Goal: Task Accomplishment & Management: Manage account settings

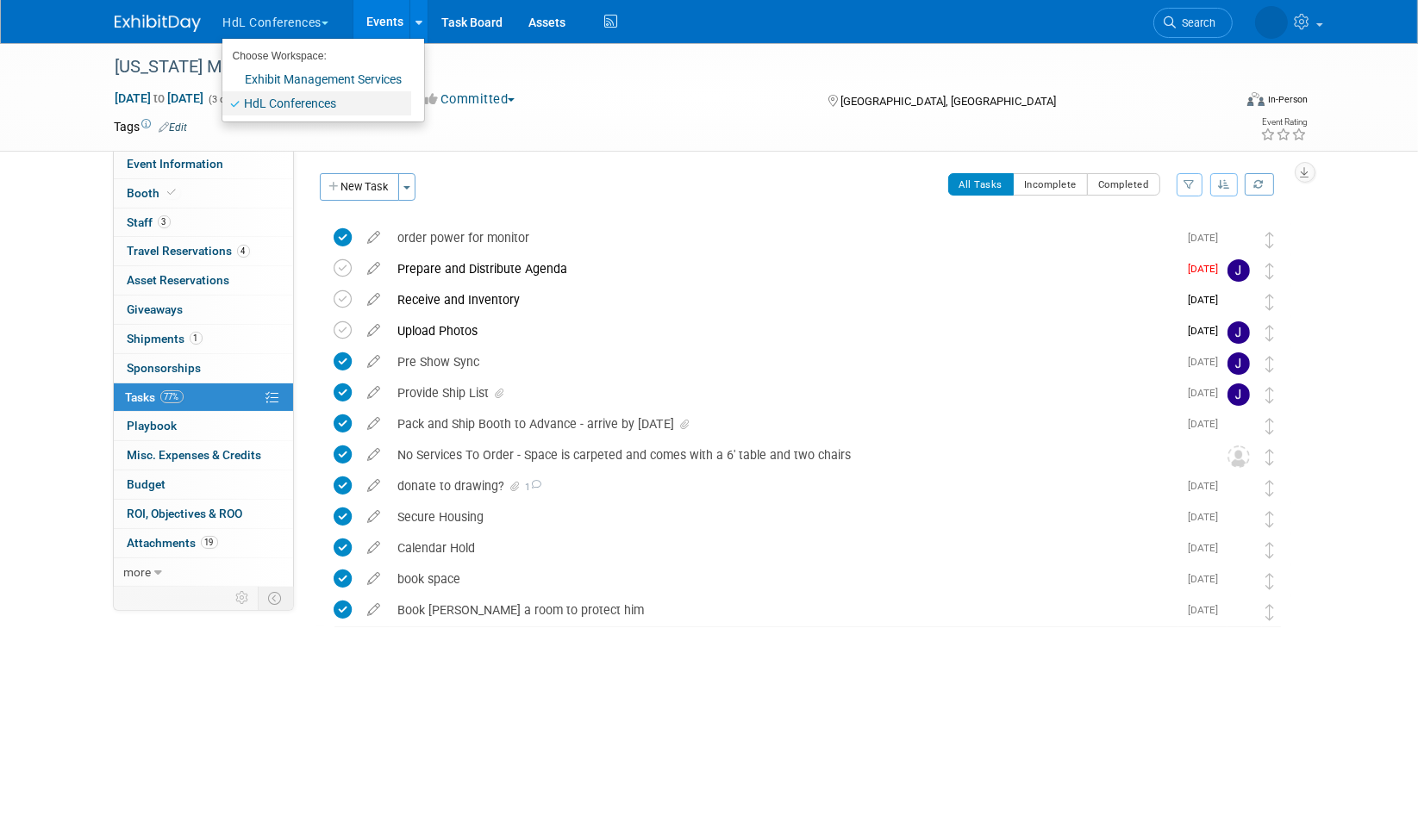
click at [315, 101] on link "HdL Conferences" at bounding box center [316, 103] width 189 height 24
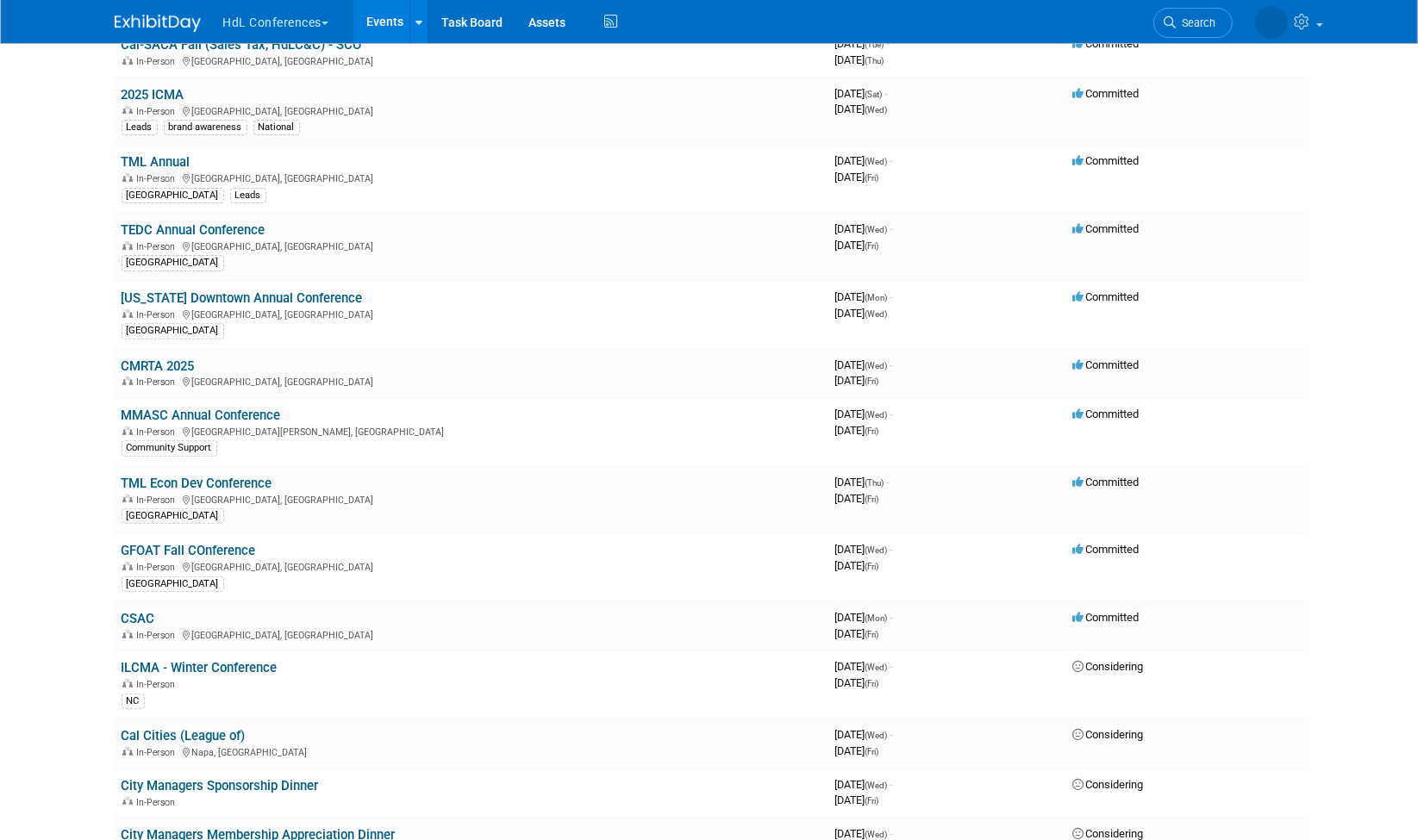
scroll to position [765, 0]
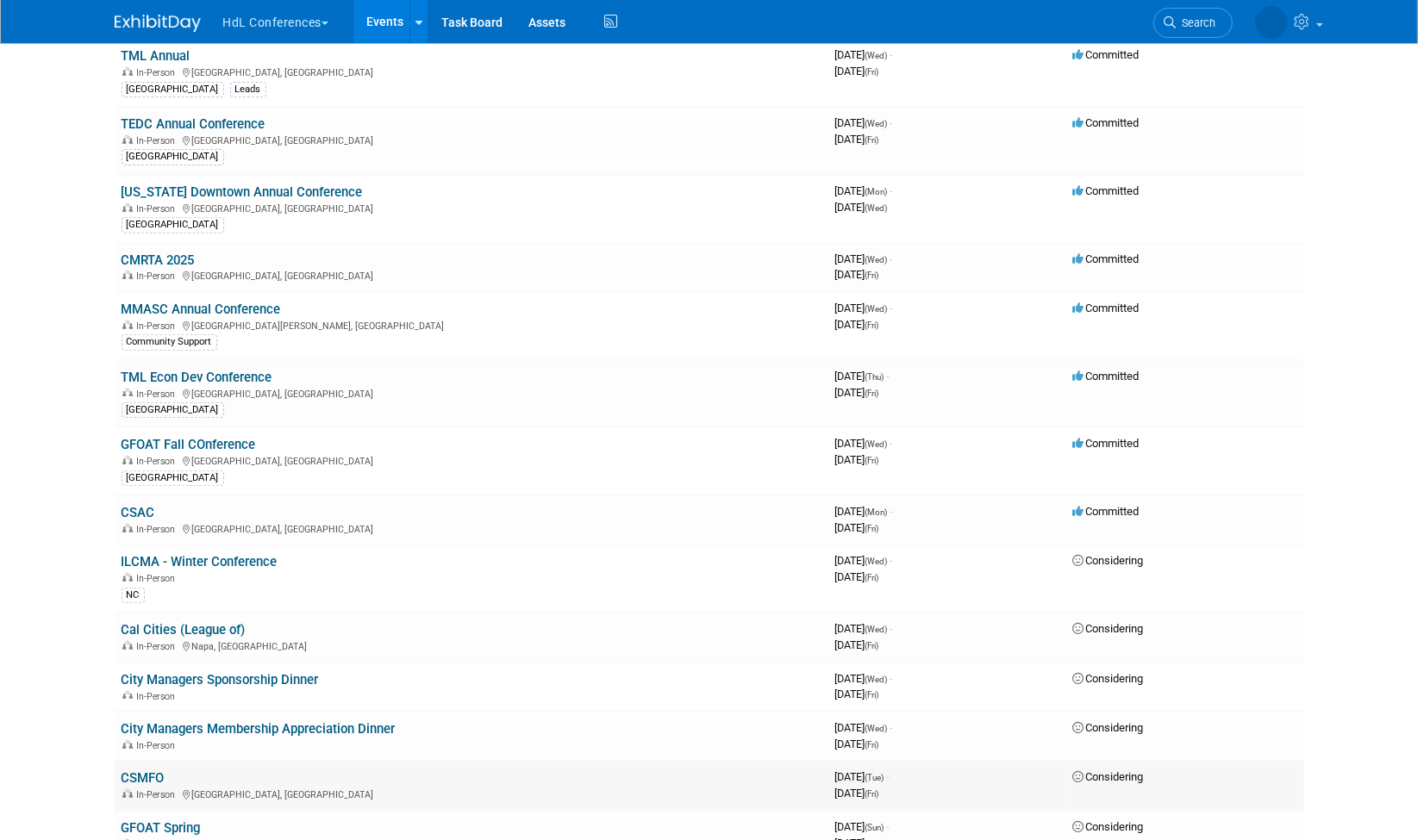
click at [143, 770] on link "CSMFO" at bounding box center [142, 778] width 43 height 16
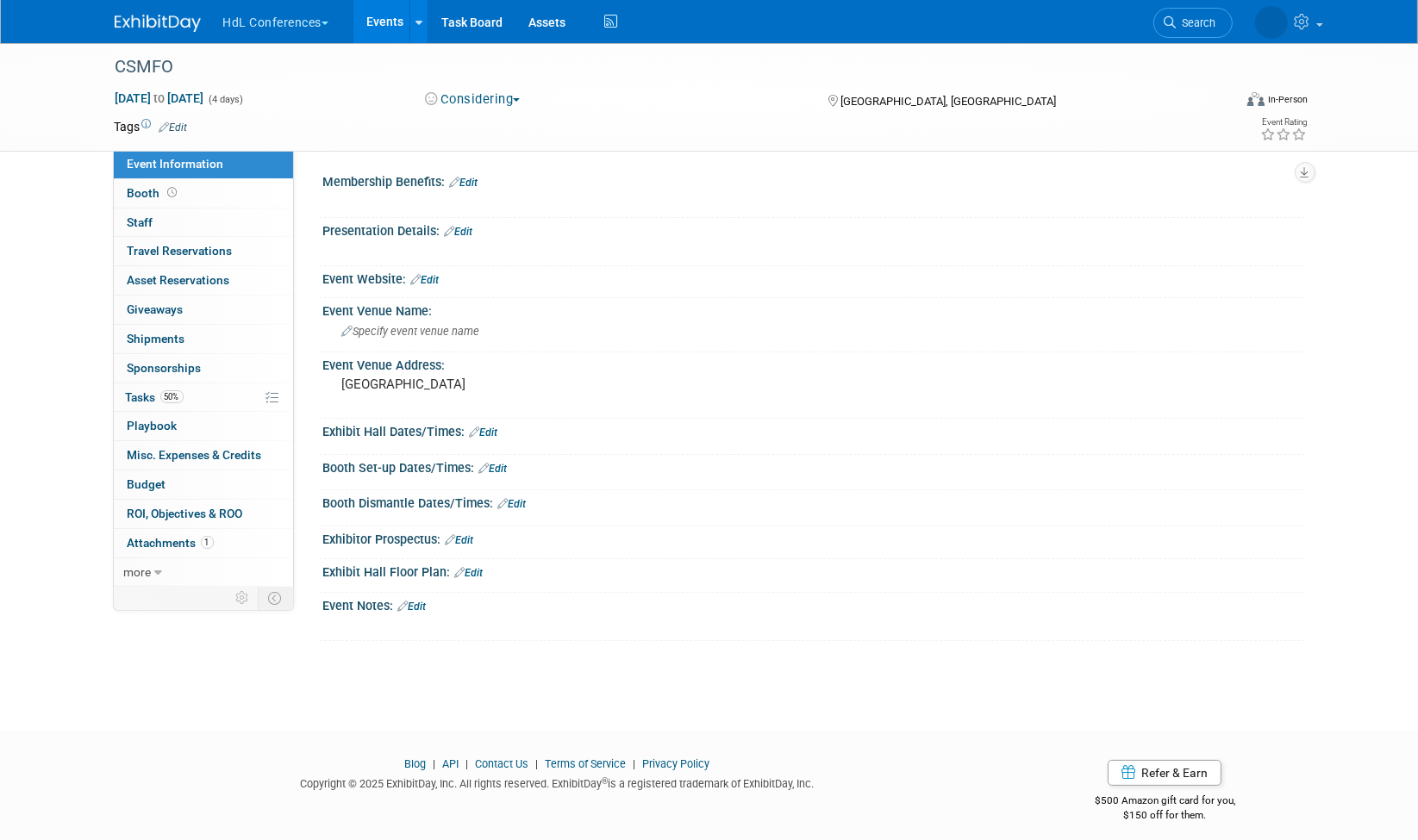
click at [440, 277] on link "Edit" at bounding box center [425, 280] width 28 height 12
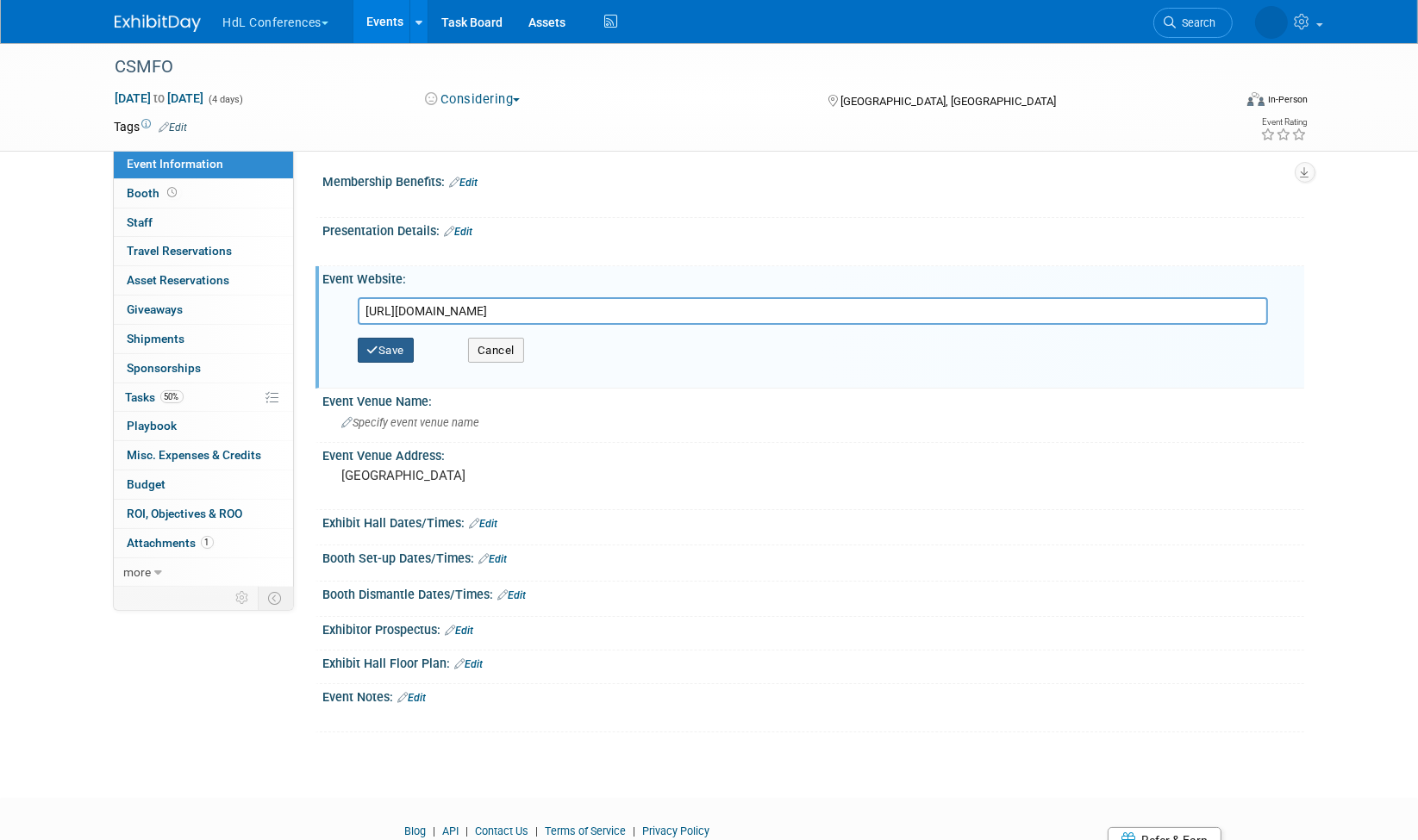
type input "[URL][DOMAIN_NAME]"
click at [394, 343] on button "Save" at bounding box center [386, 350] width 57 height 25
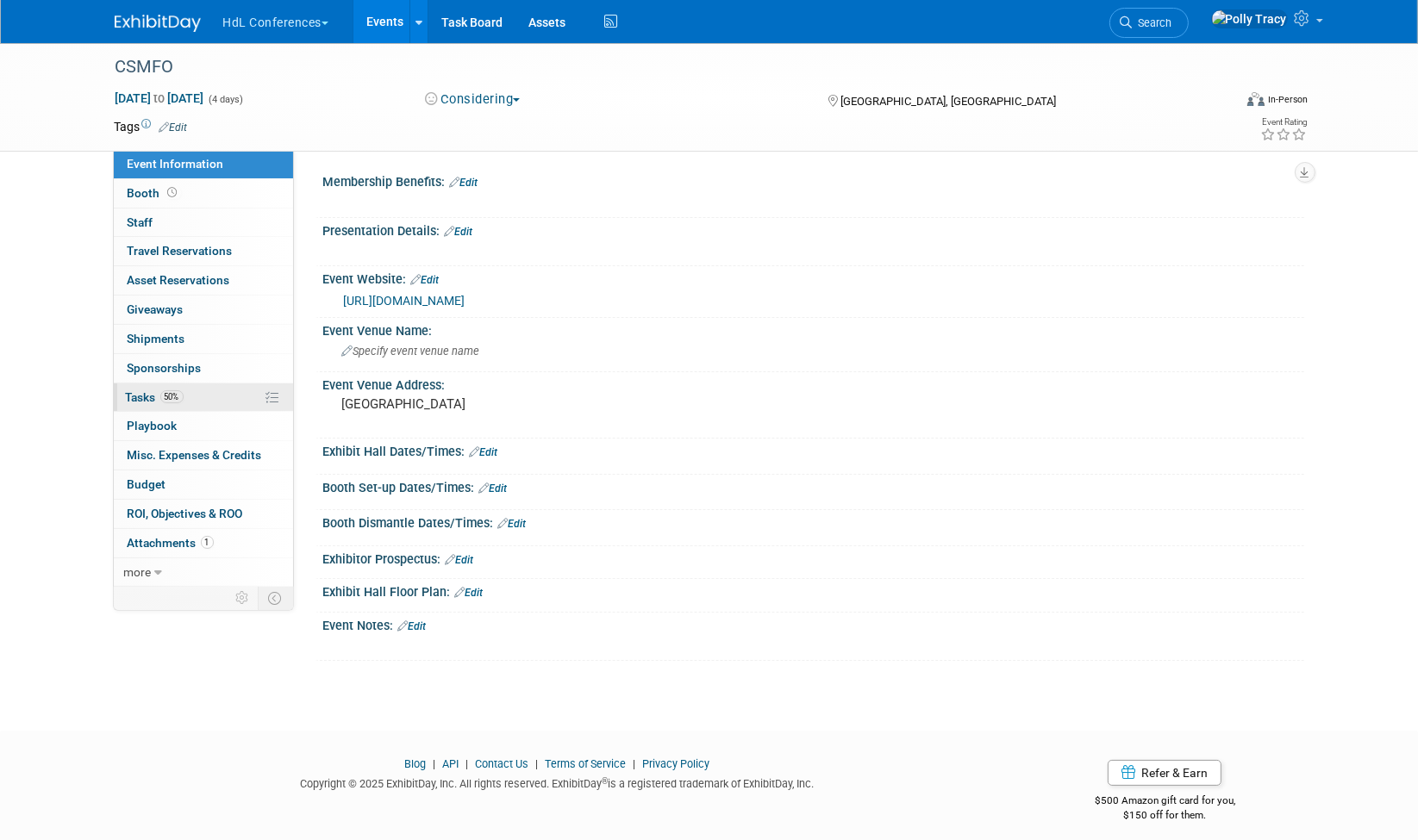
click at [135, 395] on link "50% Tasks 50%" at bounding box center [203, 397] width 179 height 28
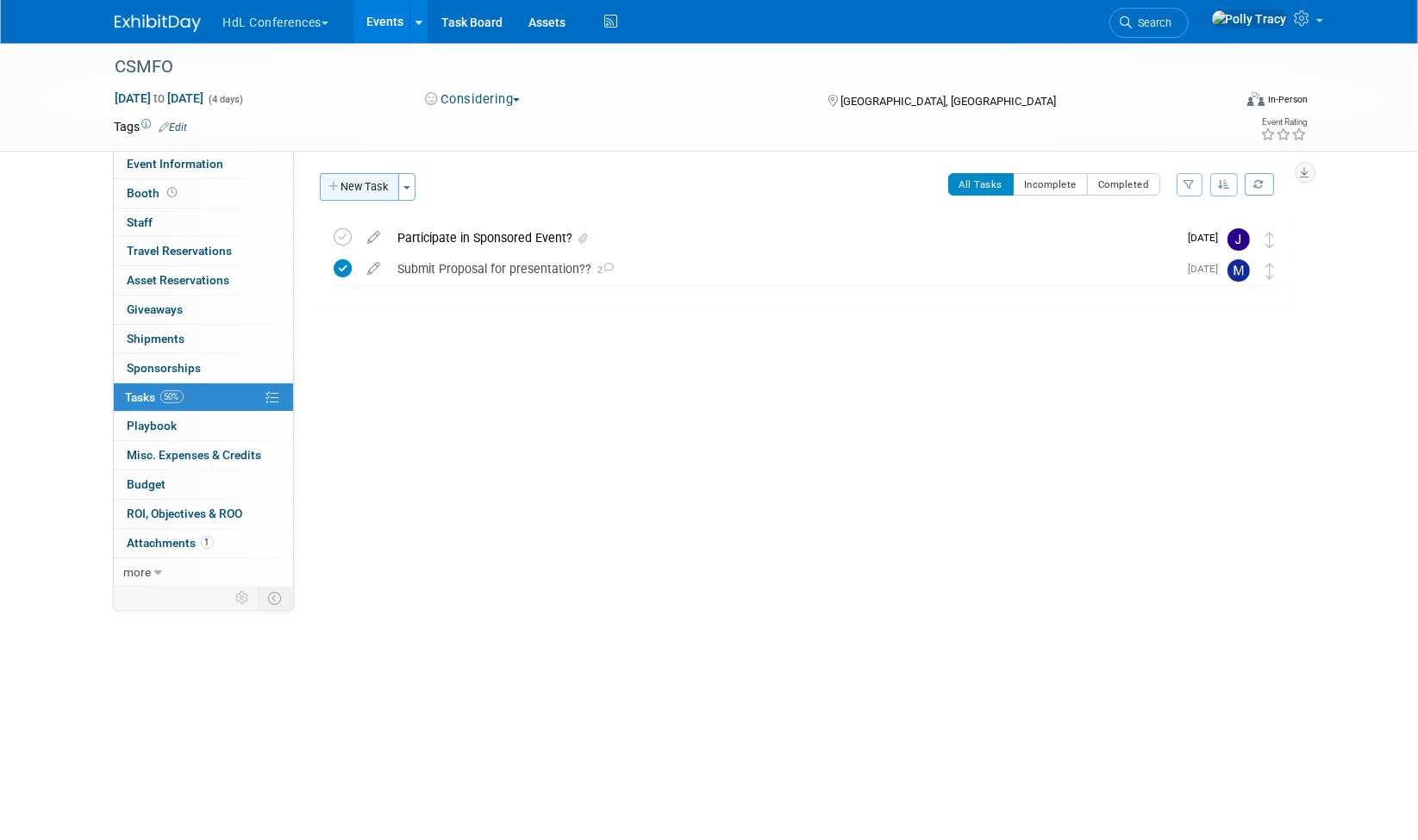
click at [354, 191] on button "New Task" at bounding box center [360, 186] width 79 height 27
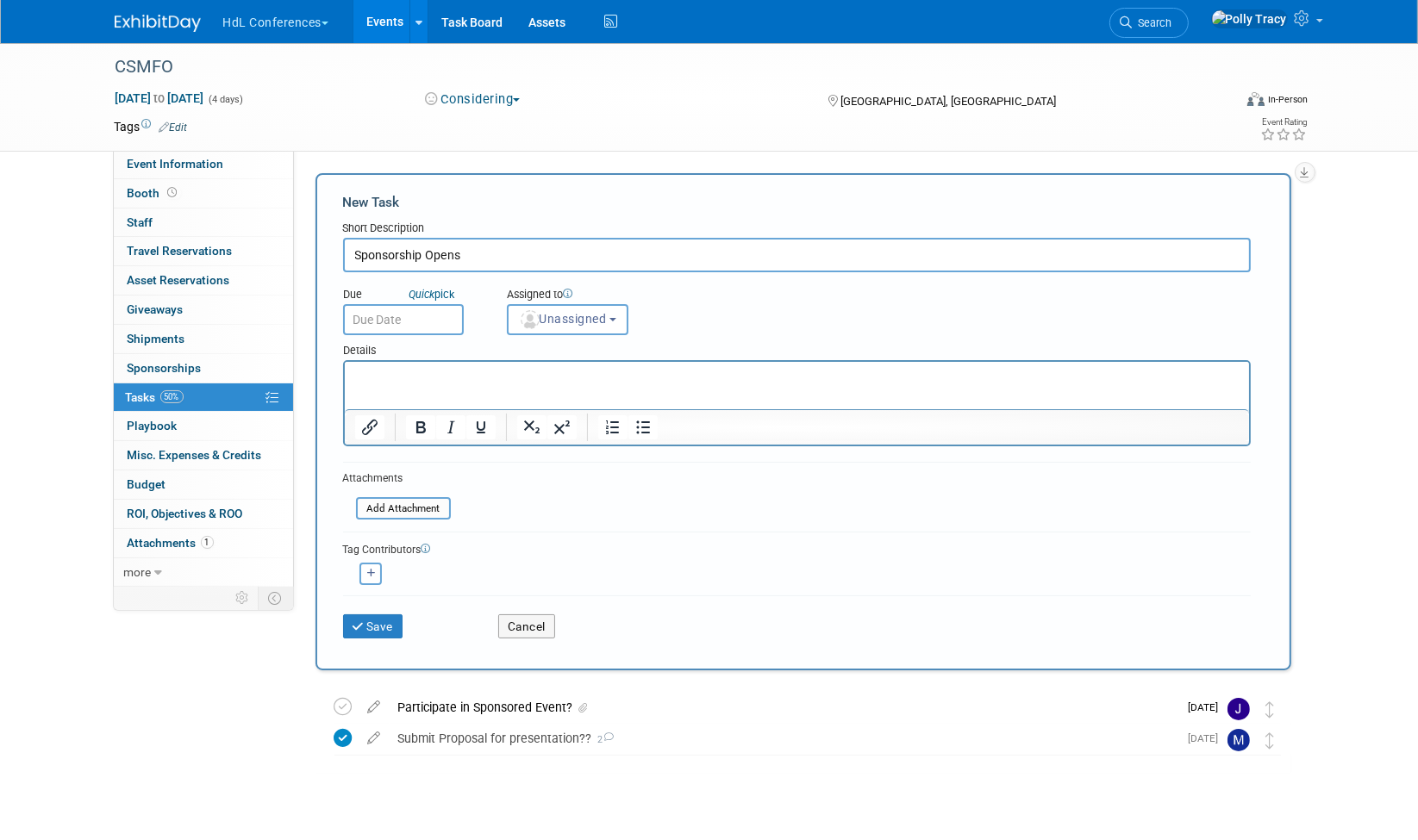
type input "Sponsorship Opens"
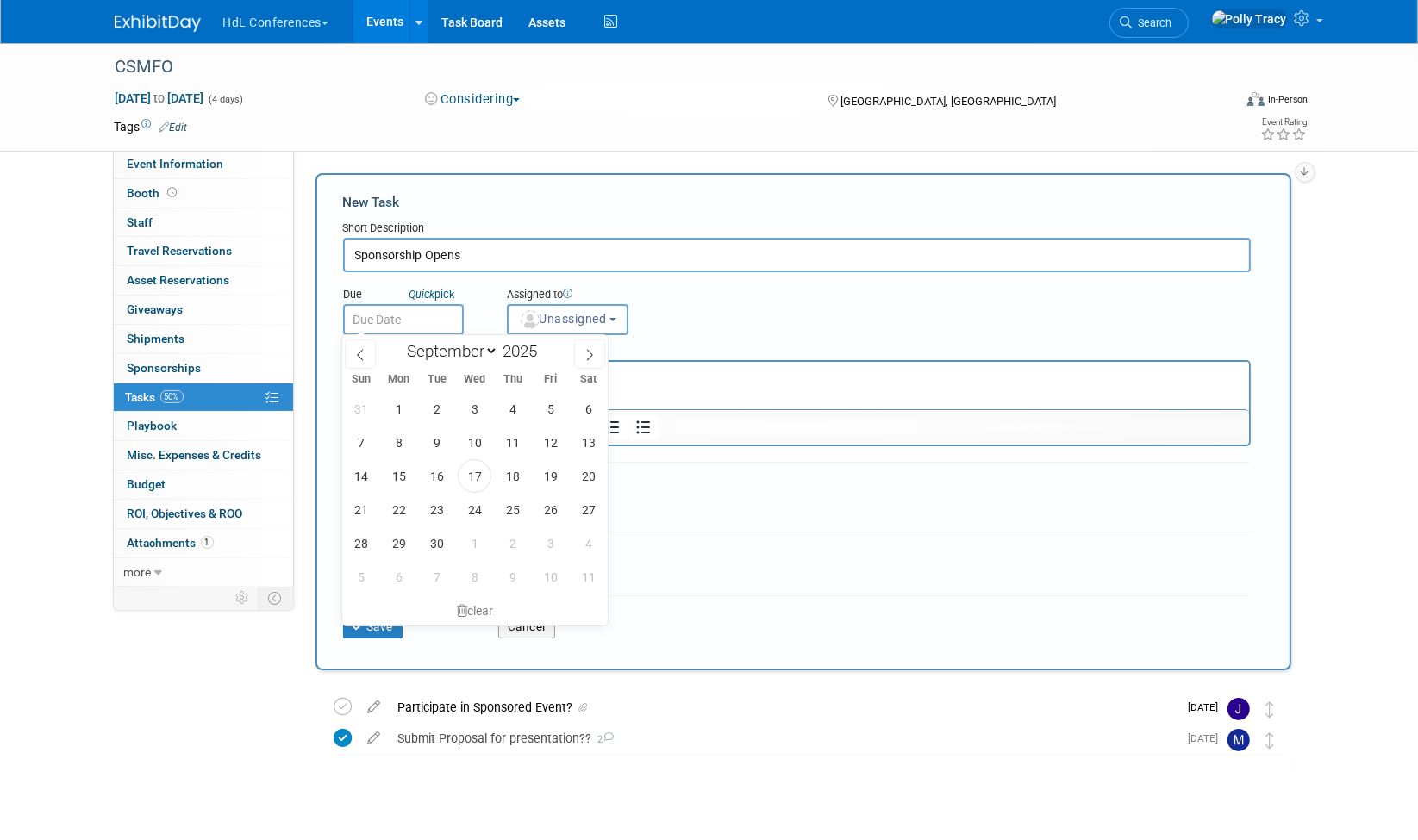
click at [400, 305] on input "text" at bounding box center [403, 319] width 120 height 31
click at [404, 536] on span "29" at bounding box center [398, 543] width 33 height 33
type input "[DATE]"
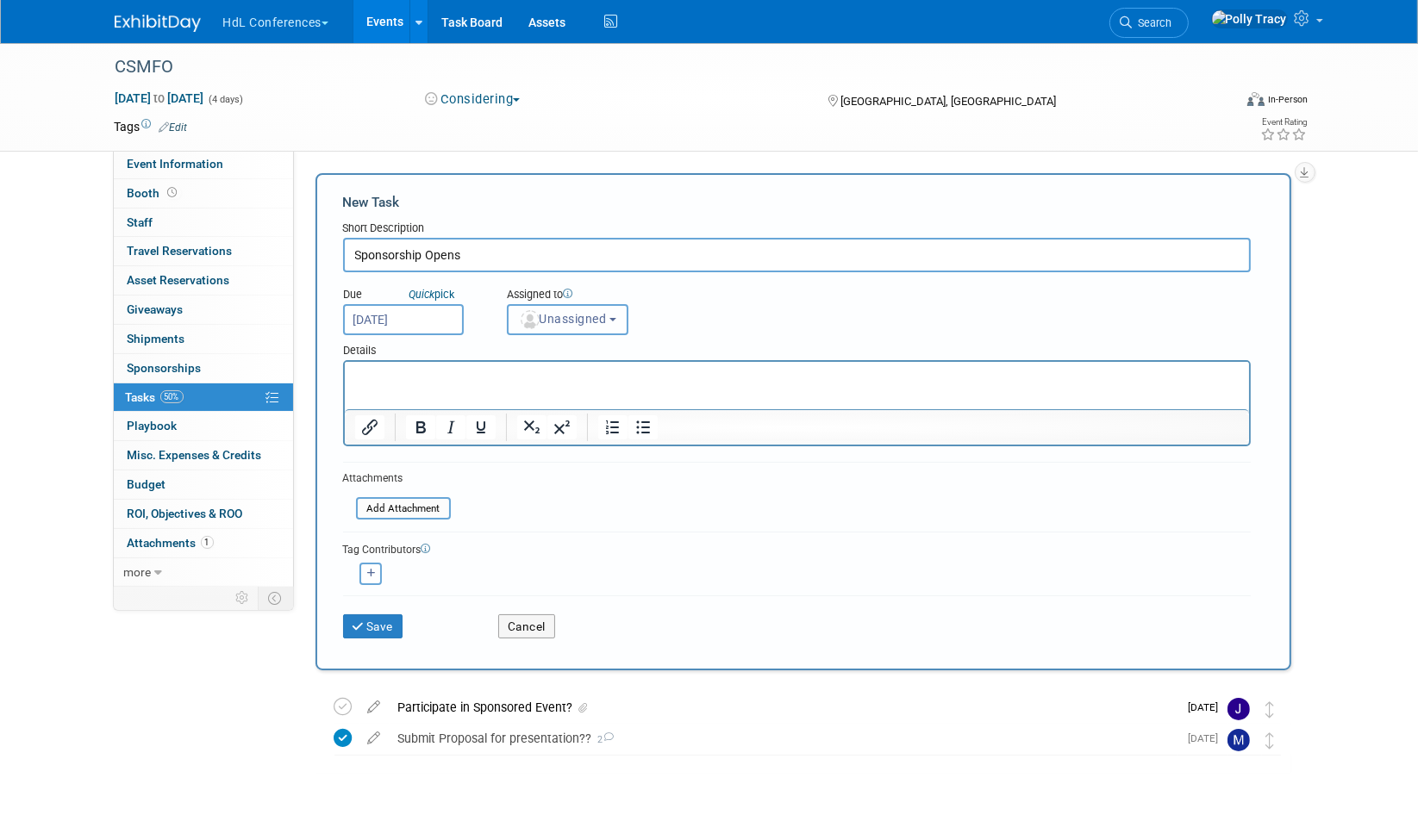
click at [542, 322] on span "Unassigned" at bounding box center [563, 319] width 88 height 14
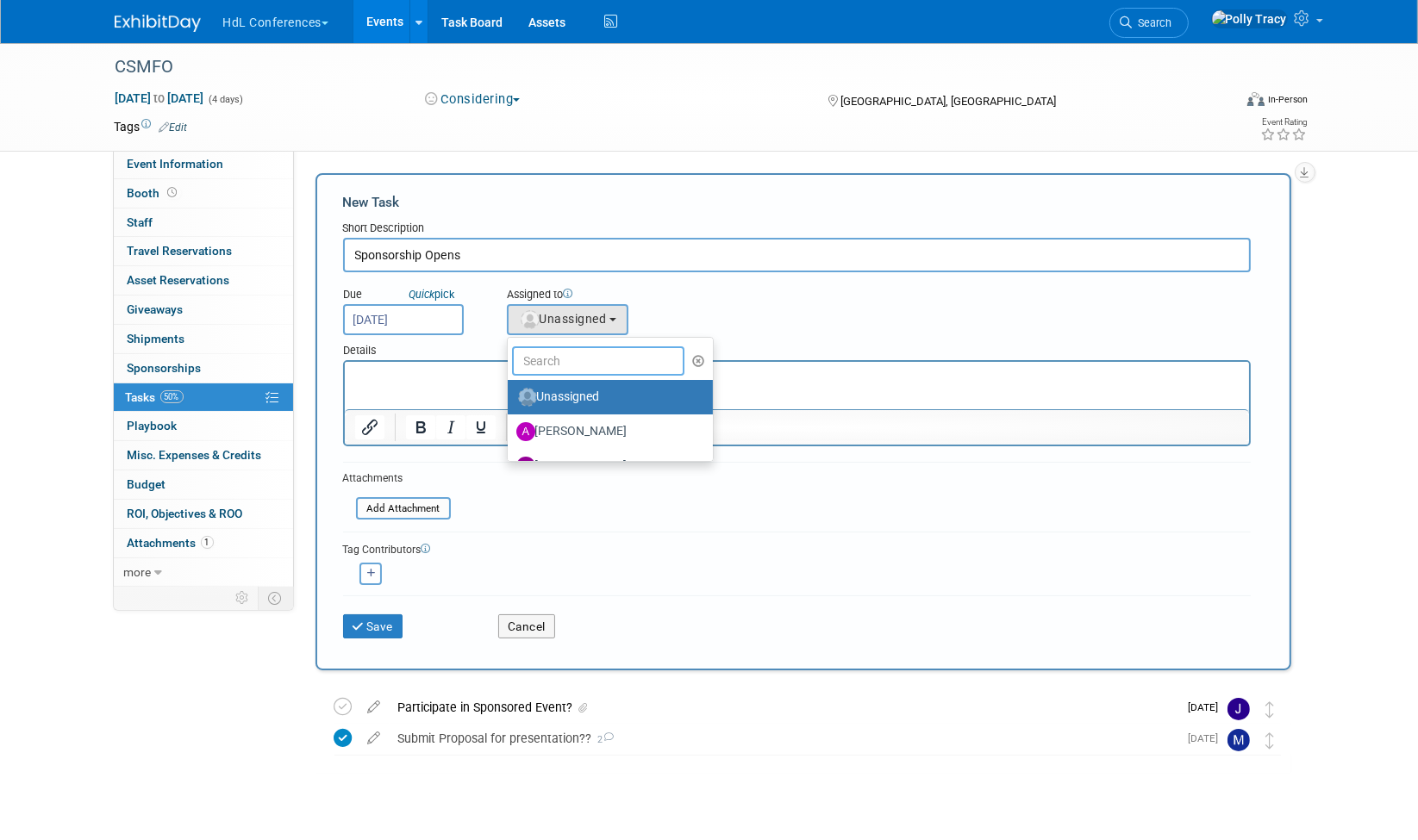
click at [561, 366] on input "text" at bounding box center [598, 360] width 172 height 29
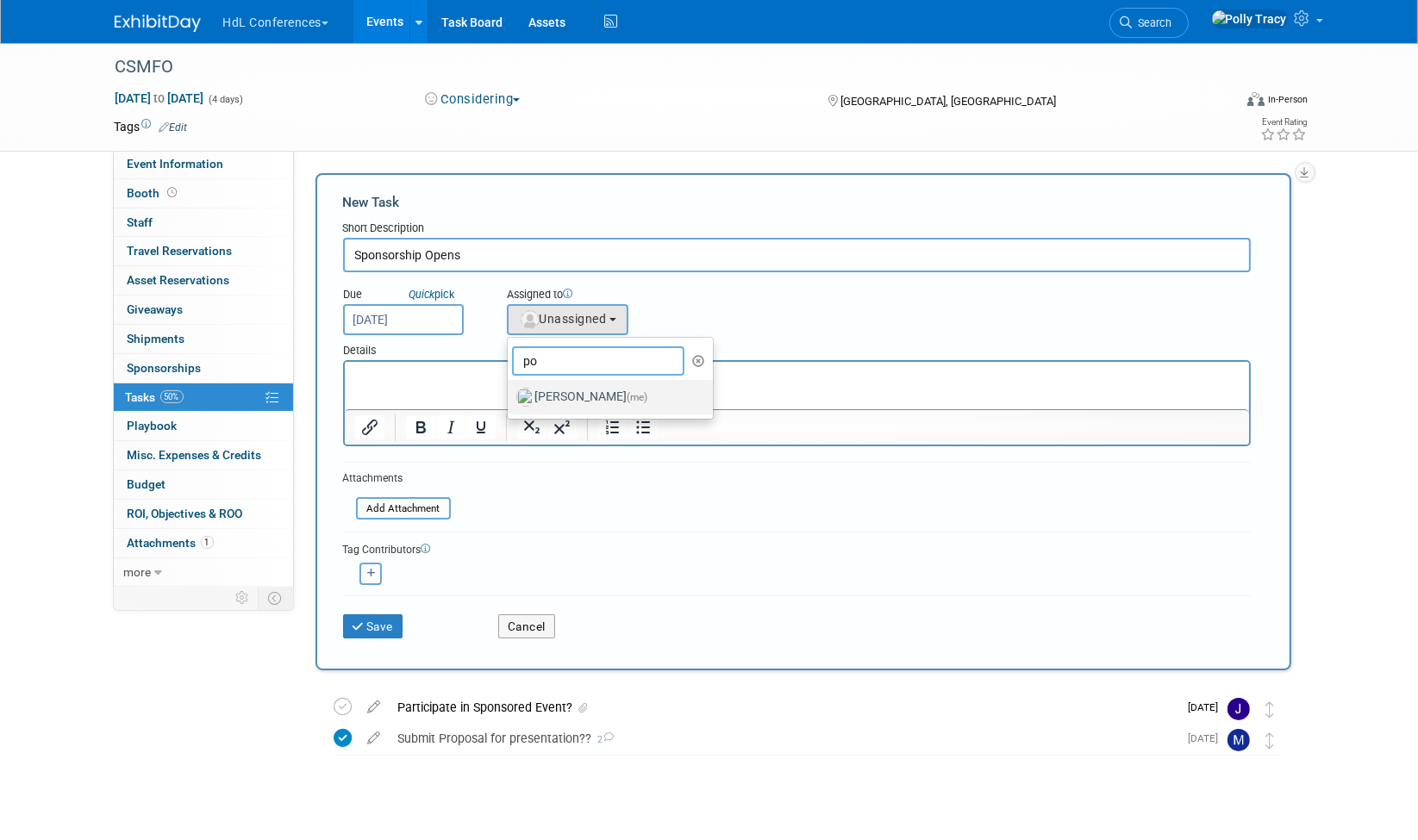
type input "po"
click at [570, 396] on label "[PERSON_NAME] (me)" at bounding box center [606, 396] width 180 height 27
click at [510, 396] on input "[PERSON_NAME] (me)" at bounding box center [505, 395] width 11 height 11
select select "117b33a2-86e2-4cce-8da6-c50ac69cddf2"
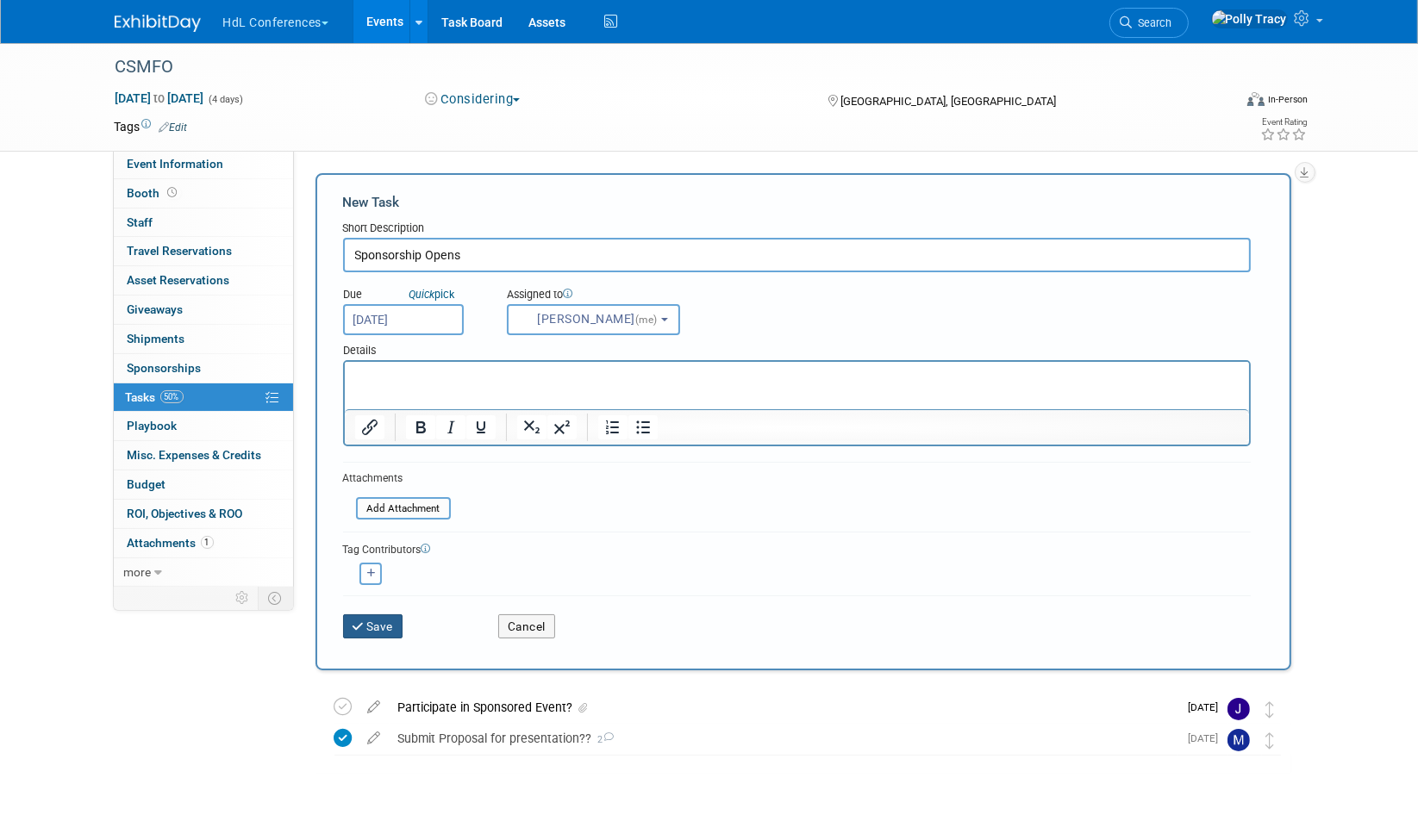
click at [368, 624] on button "Save" at bounding box center [373, 626] width 61 height 24
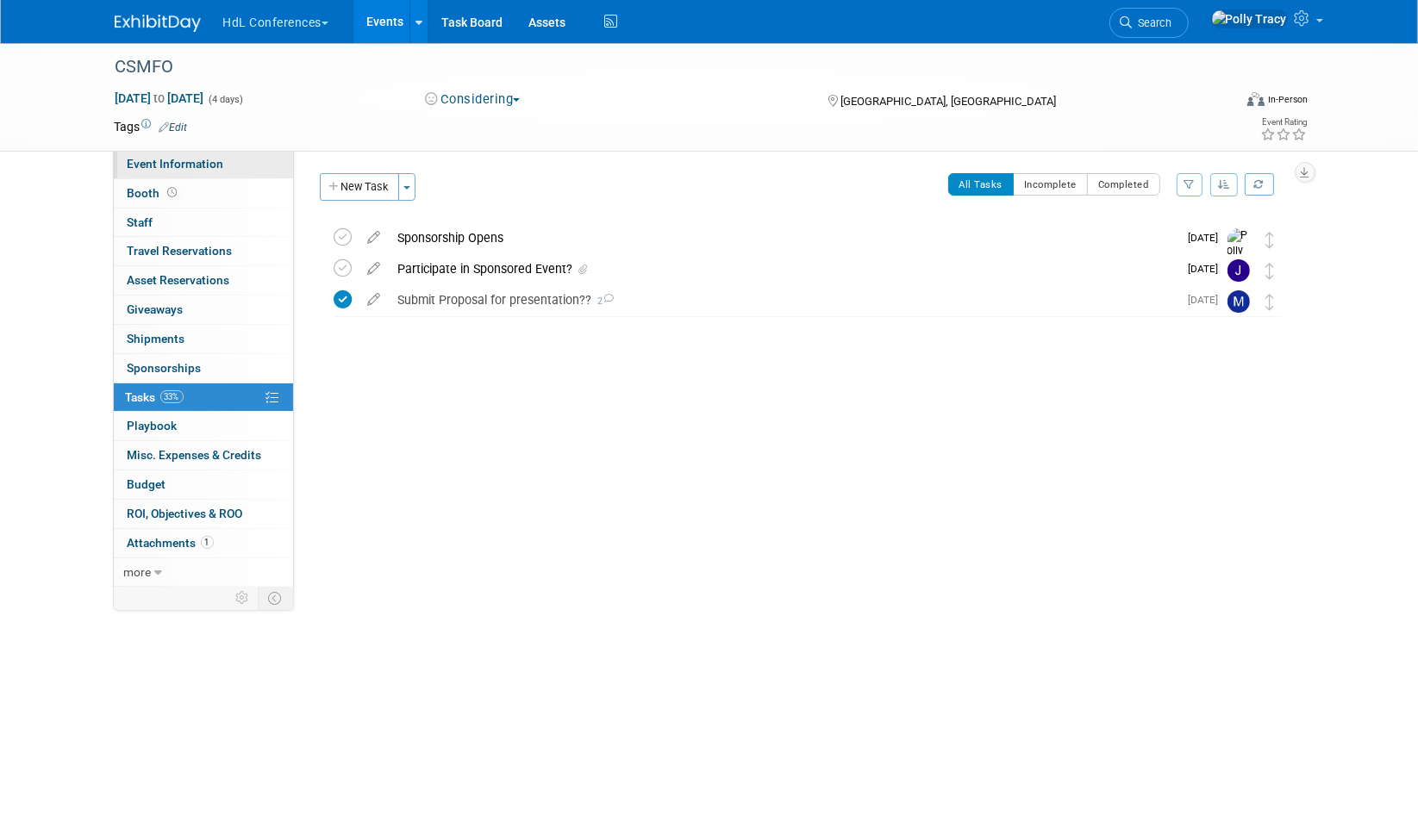
click at [197, 164] on span "Event Information" at bounding box center [176, 163] width 97 height 14
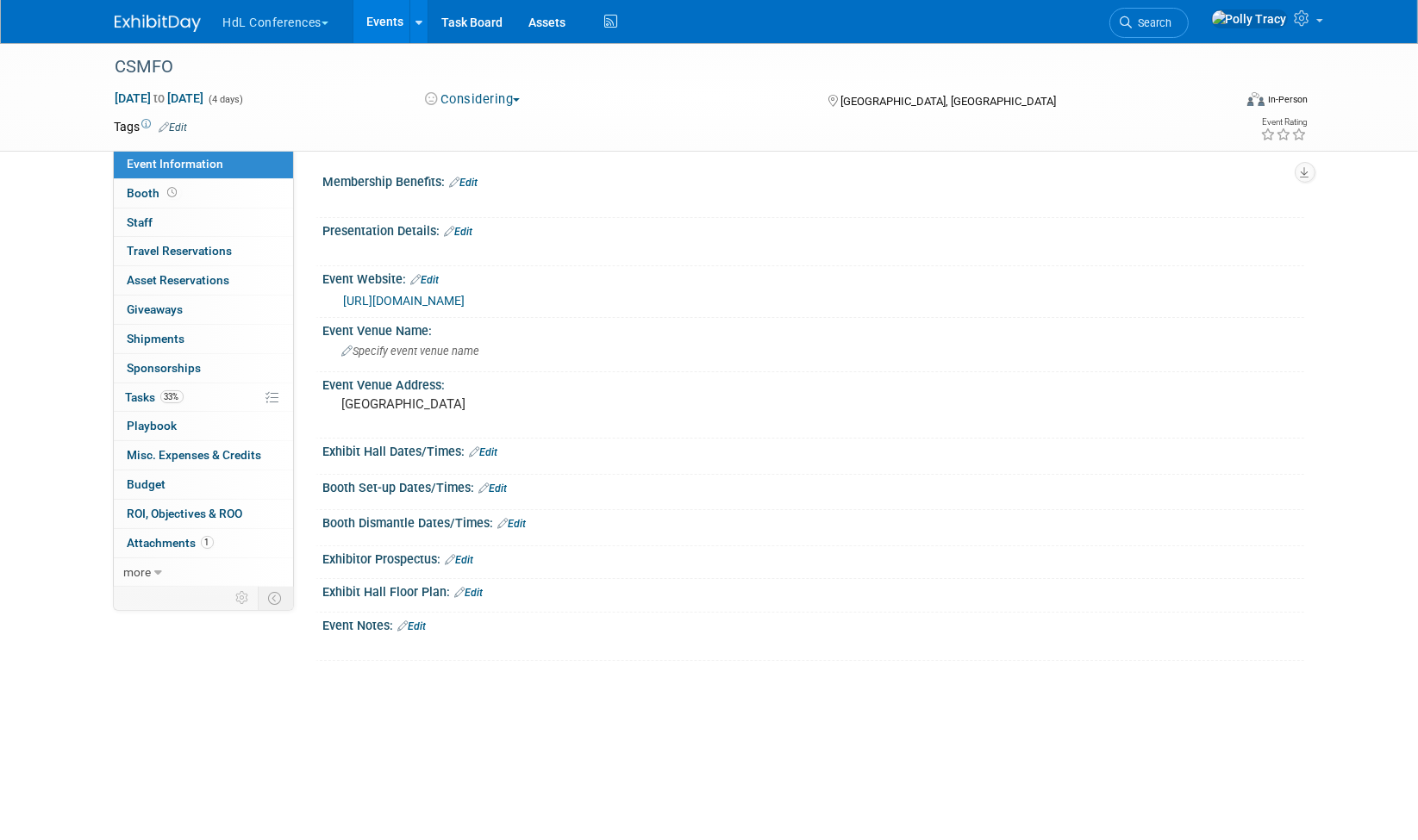
click at [418, 626] on link "Edit" at bounding box center [412, 626] width 28 height 12
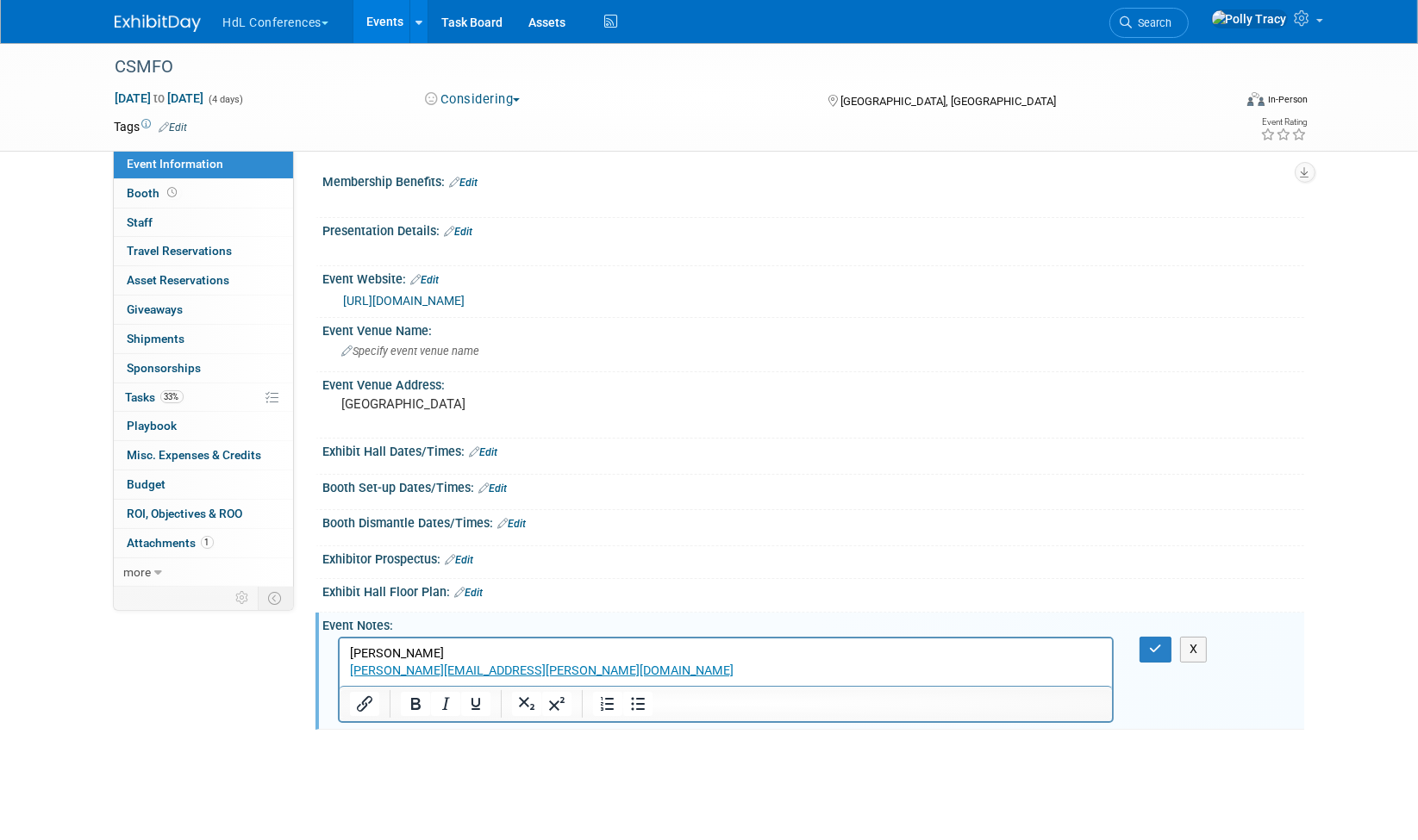
click at [546, 666] on p "[PERSON_NAME] [PERSON_NAME][EMAIL_ADDRESS][PERSON_NAME][DOMAIN_NAME]" at bounding box center [725, 662] width 753 height 34
click at [905, 669] on p "[PERSON_NAME] [PERSON_NAME][EMAIL_ADDRESS][PERSON_NAME][DOMAIN_NAME]﻿" at bounding box center [725, 662] width 753 height 34
click at [773, 655] on p "[PERSON_NAME] [PERSON_NAME][EMAIL_ADDRESS][PERSON_NAME][DOMAIN_NAME]﻿" at bounding box center [725, 662] width 753 height 34
click at [627, 672] on p "[PERSON_NAME] [PERSON_NAME][EMAIL_ADDRESS][PERSON_NAME][DOMAIN_NAME]﻿" at bounding box center [725, 662] width 753 height 34
click at [699, 661] on p "[PERSON_NAME] [PERSON_NAME][EMAIL_ADDRESS][PERSON_NAME][DOMAIN_NAME]﻿" at bounding box center [725, 662] width 753 height 34
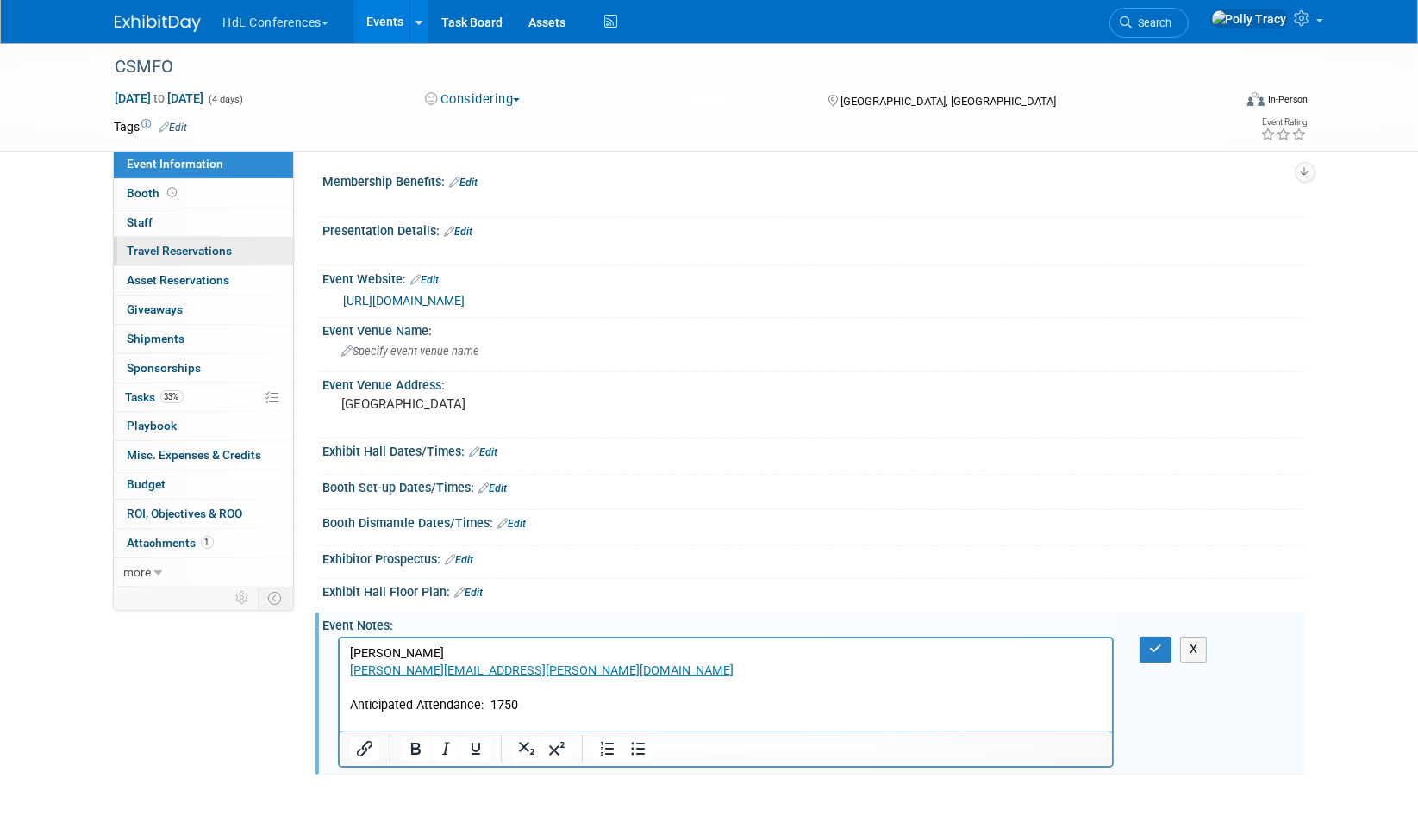
click at [136, 250] on span "Travel Reservations 0" at bounding box center [180, 250] width 105 height 14
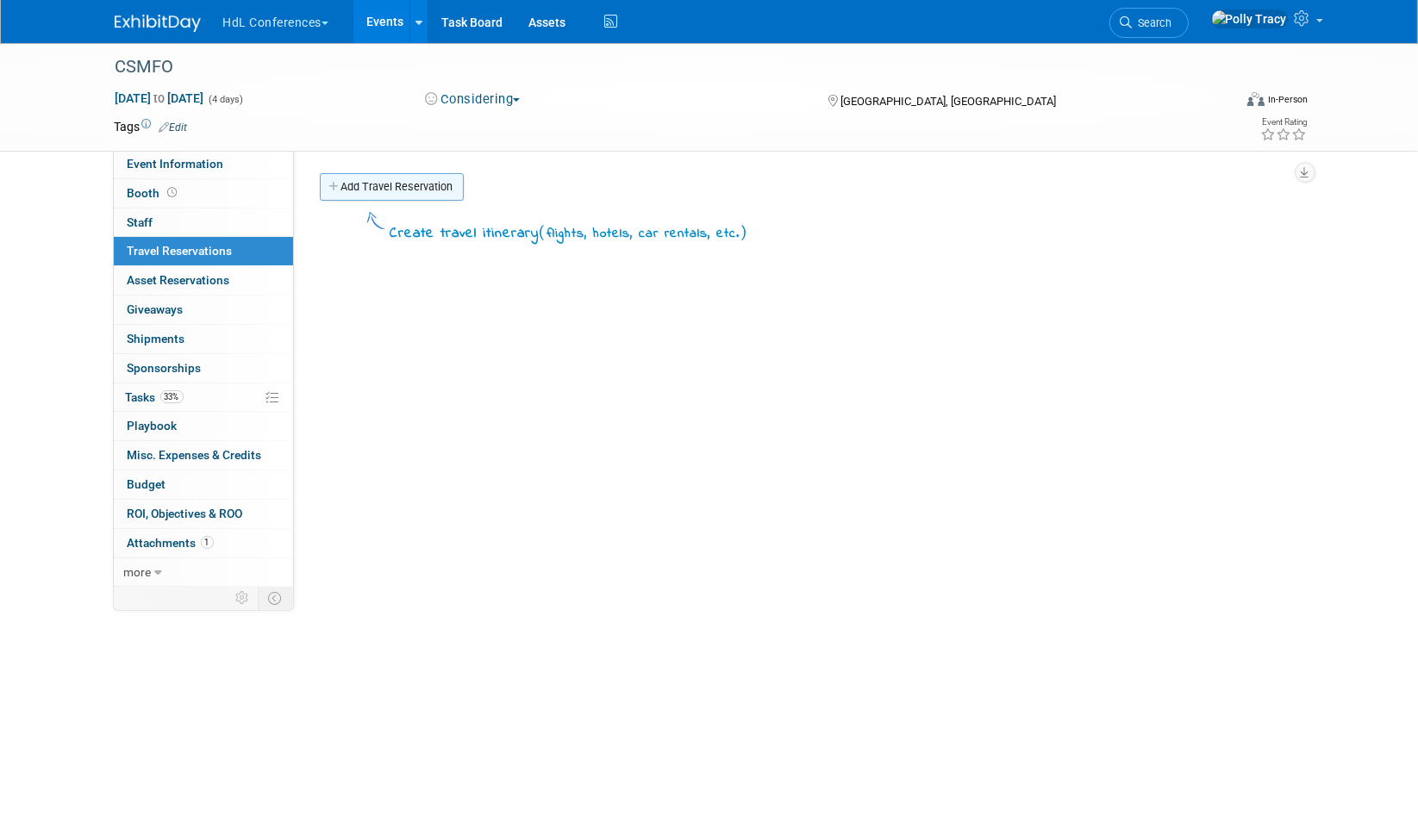
click at [400, 189] on link "Add Travel Reservation" at bounding box center [392, 186] width 144 height 27
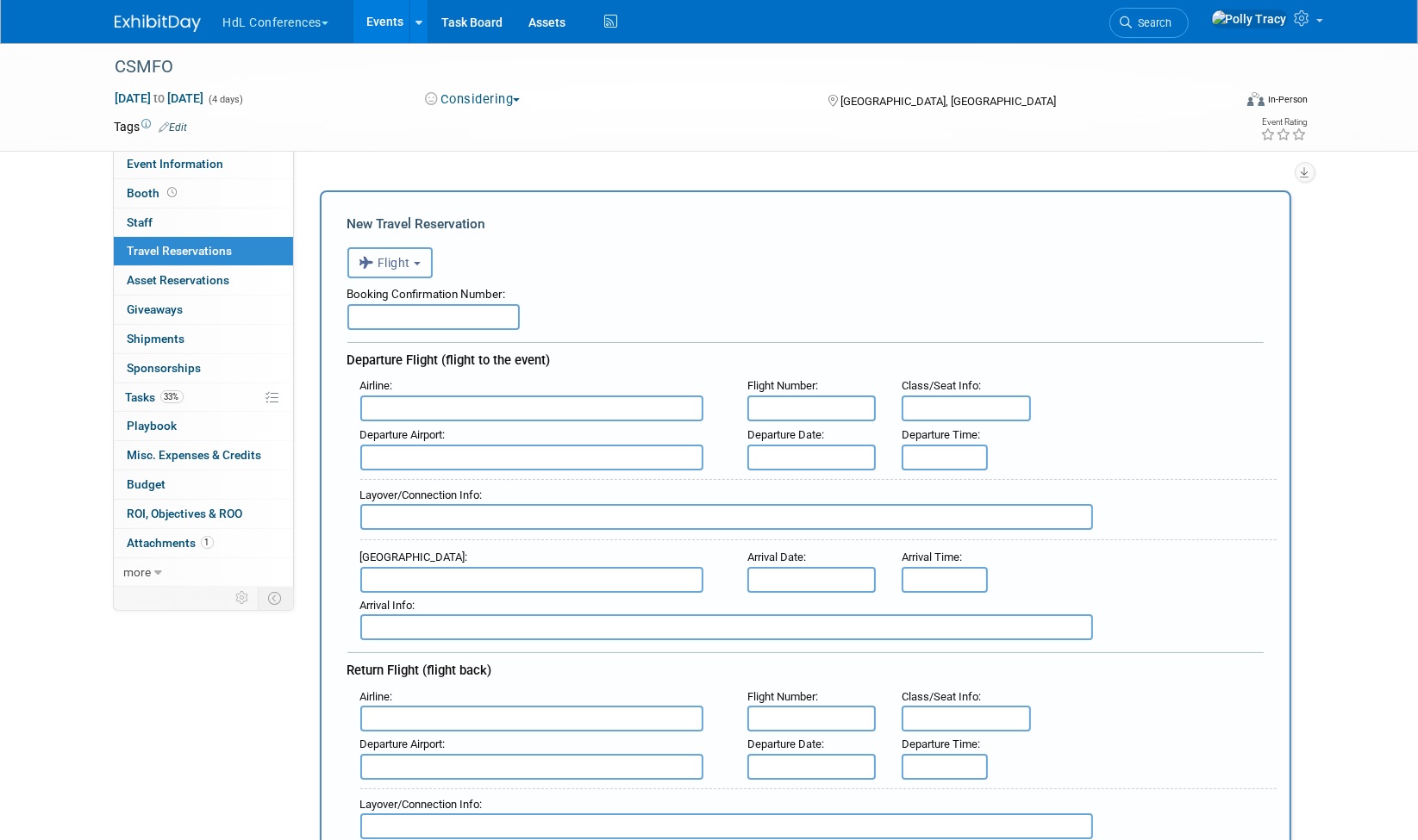
click at [387, 266] on span "Flight" at bounding box center [385, 263] width 52 height 14
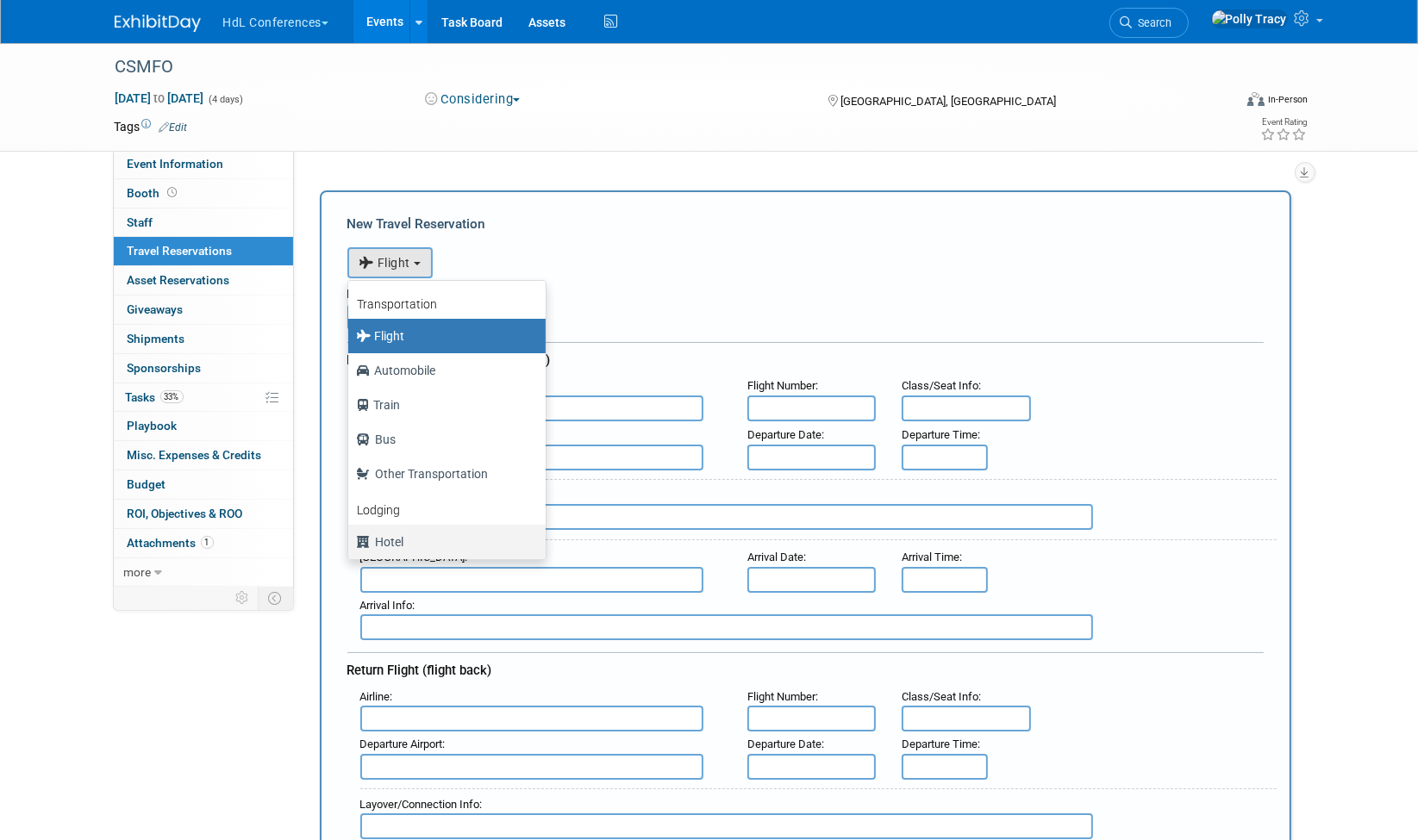
click at [431, 536] on label "Hotel" at bounding box center [442, 541] width 171 height 27
click at [351, 536] on input "Hotel" at bounding box center [345, 539] width 11 height 11
select select "6"
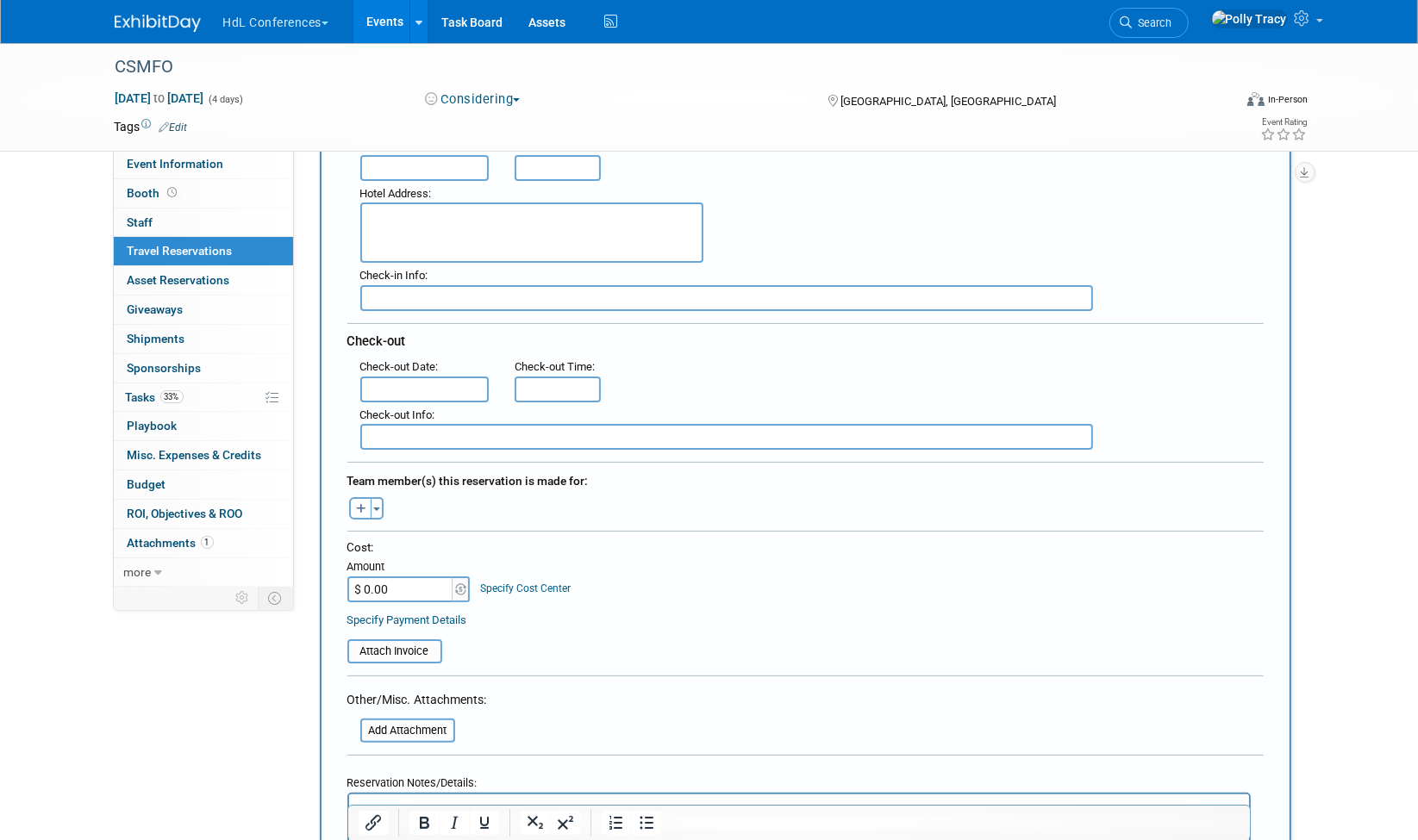
scroll to position [382, 0]
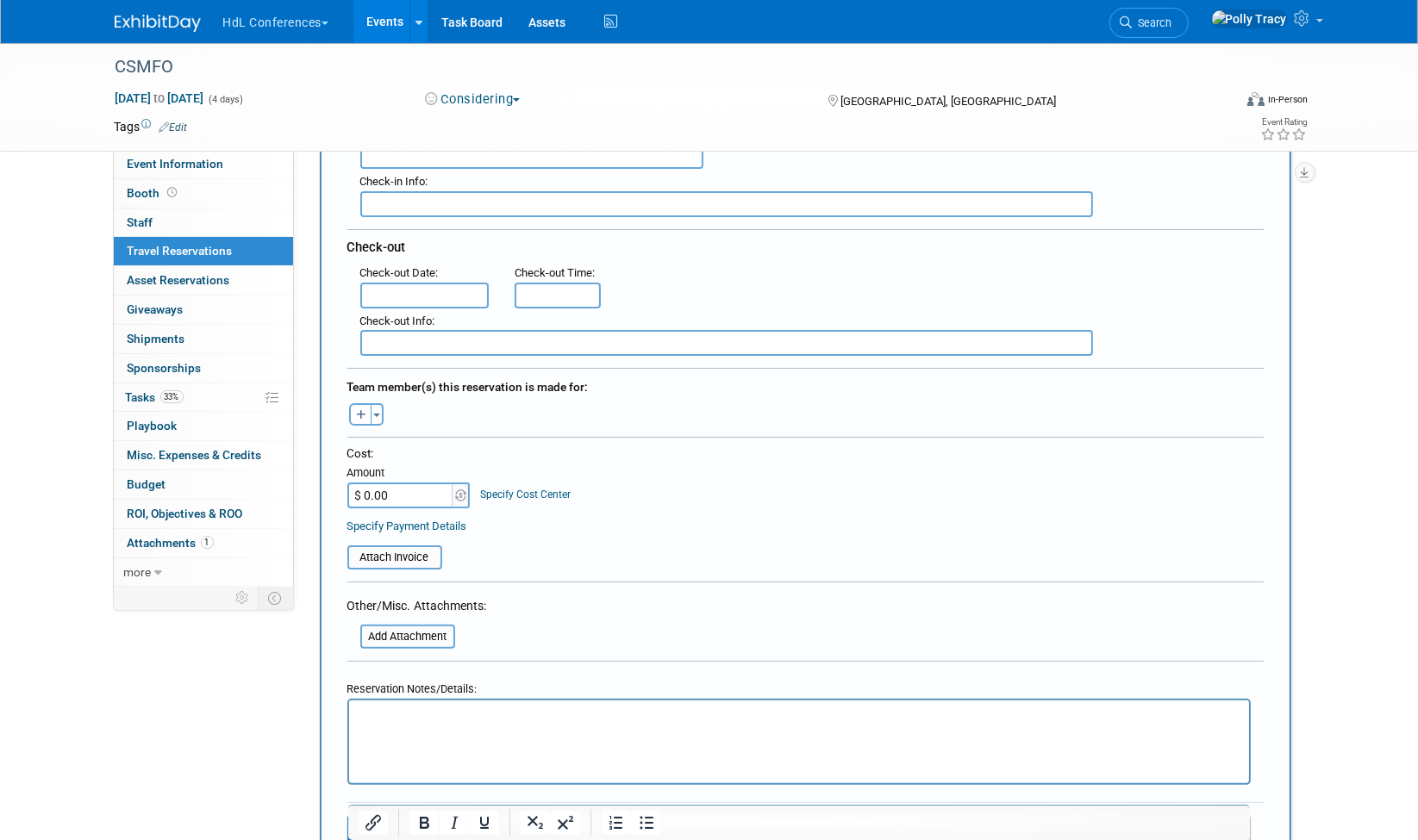
click at [499, 714] on p "Rich Text Area. Press ALT-0 for help." at bounding box center [798, 716] width 880 height 18
drag, startPoint x: 497, startPoint y: 706, endPoint x: 446, endPoint y: 722, distance: 53.5
click at [446, 722] on p "Rich Text Area. Press ALT-0 for help." at bounding box center [798, 716] width 880 height 18
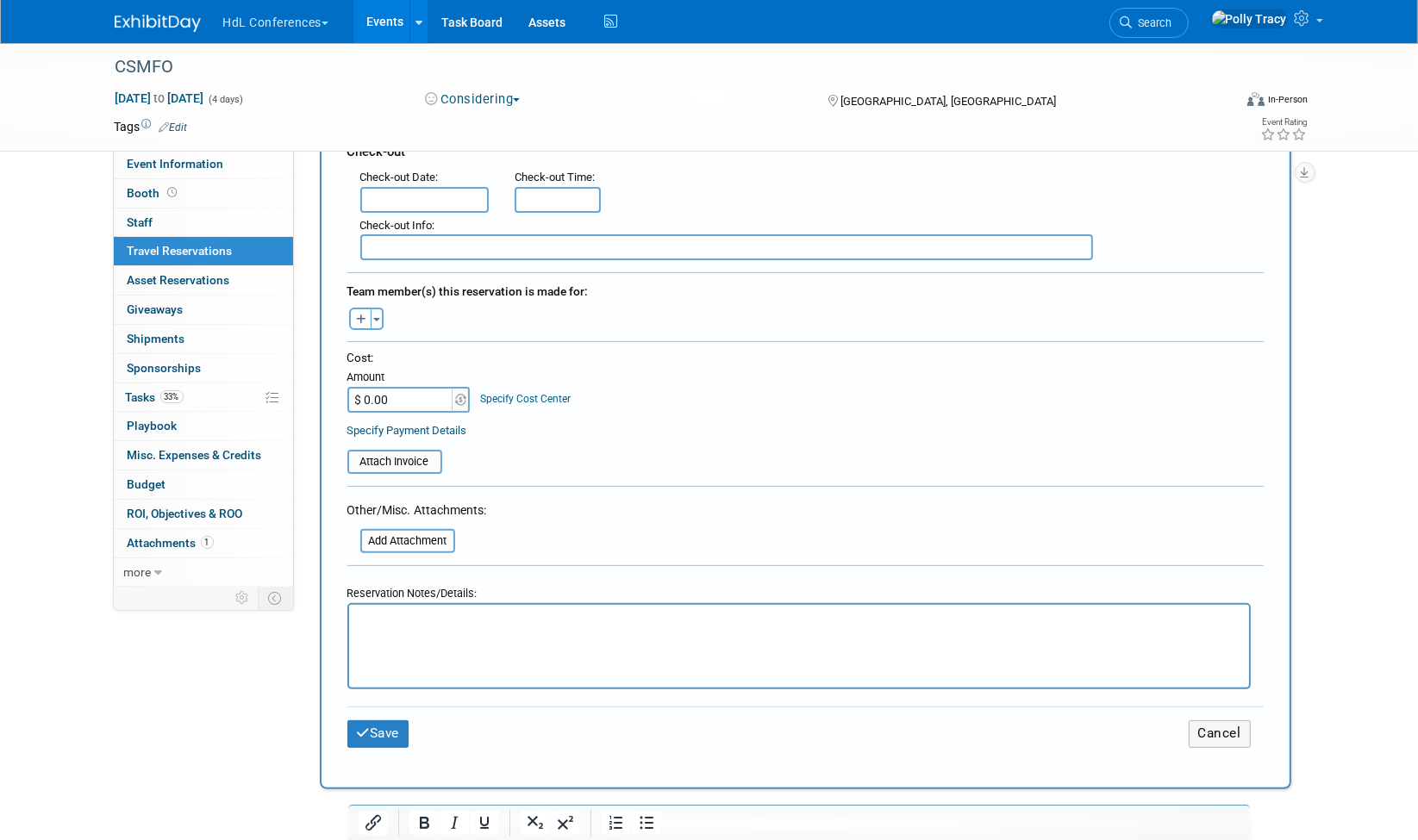
click at [411, 617] on p "Rich Text Area. Press ALT-0 for help." at bounding box center [798, 620] width 880 height 18
click at [411, 531] on input "file" at bounding box center [350, 541] width 205 height 21
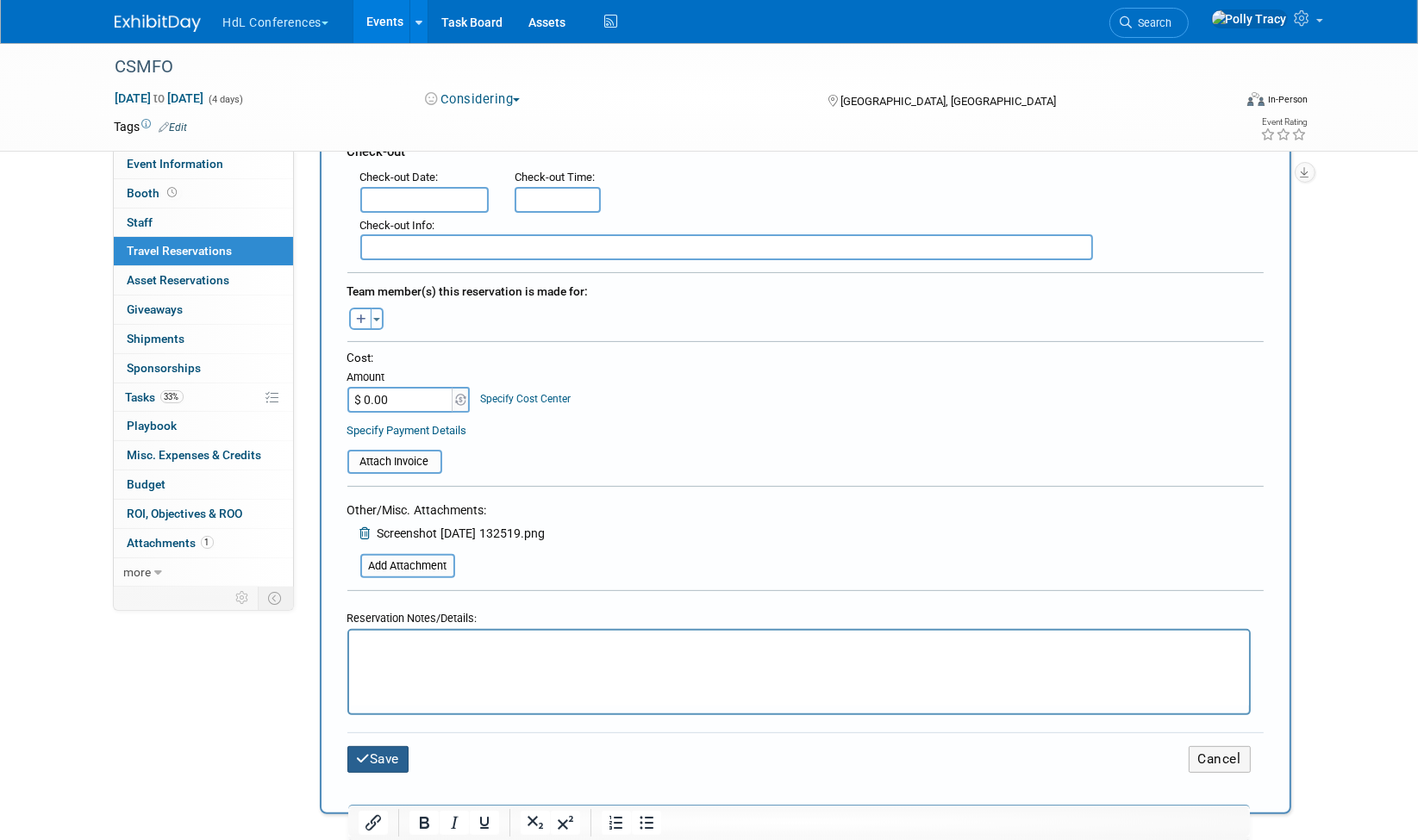
click at [398, 749] on button "Save" at bounding box center [378, 759] width 62 height 26
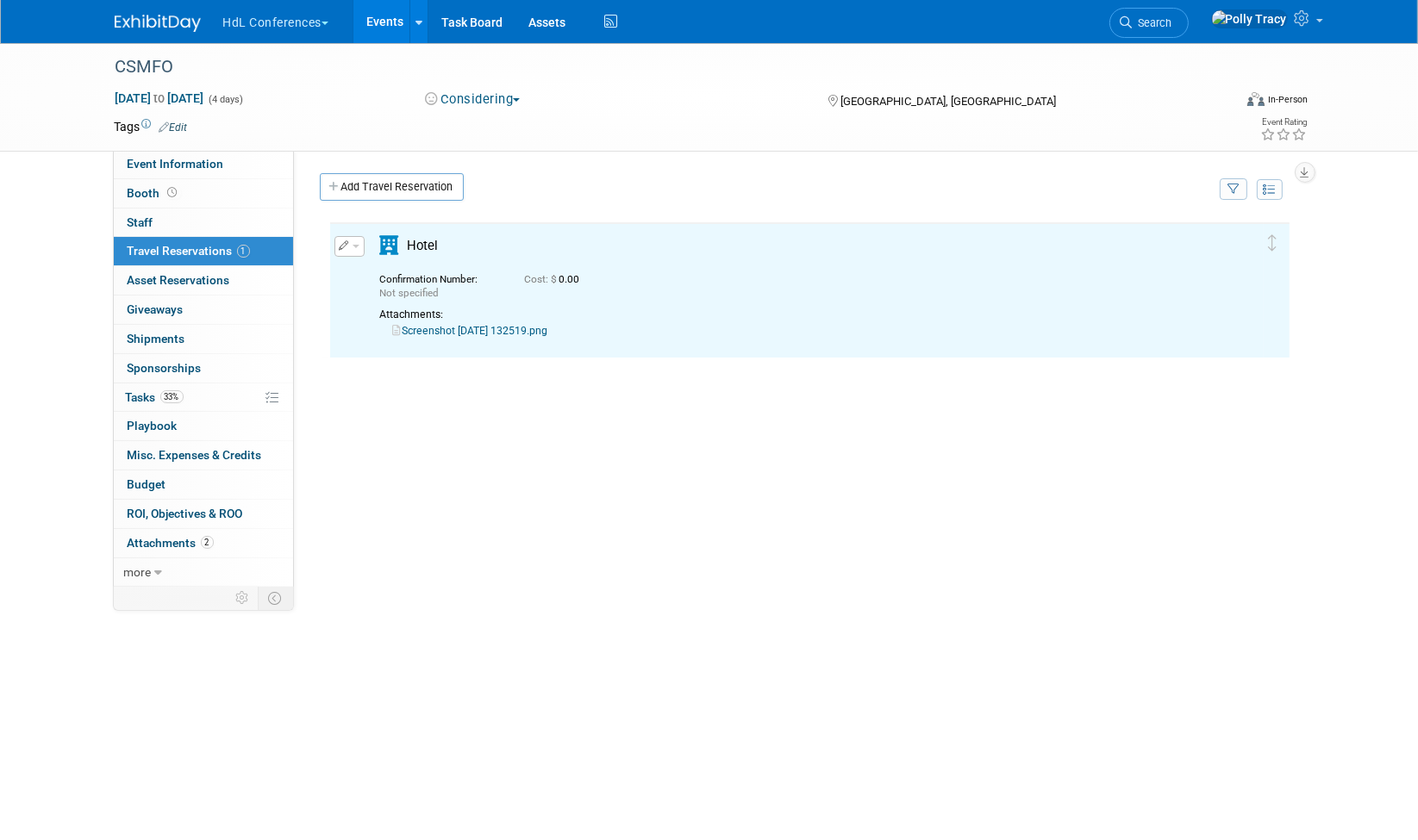
scroll to position [0, 0]
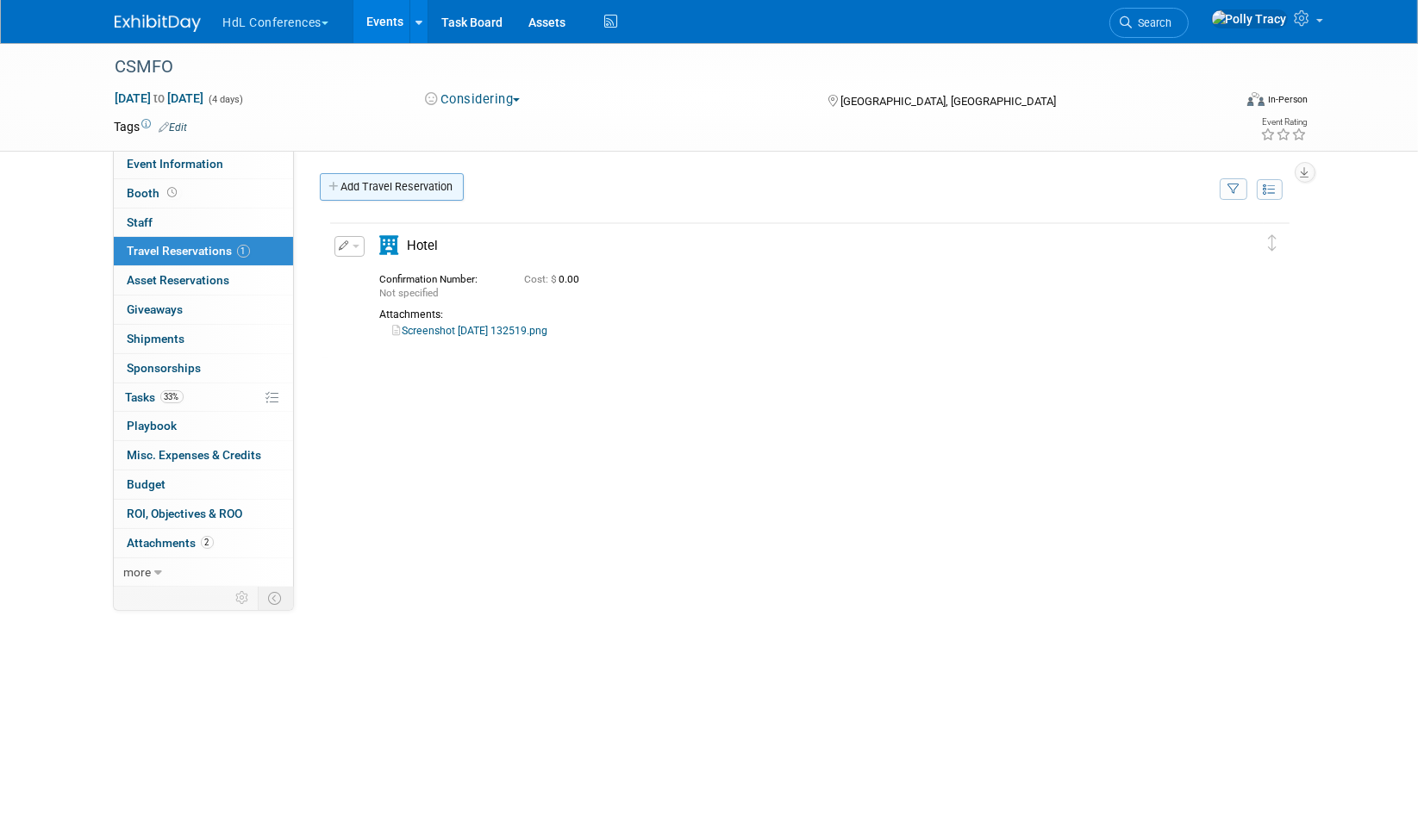
click at [368, 177] on link "Add Travel Reservation" at bounding box center [392, 186] width 144 height 27
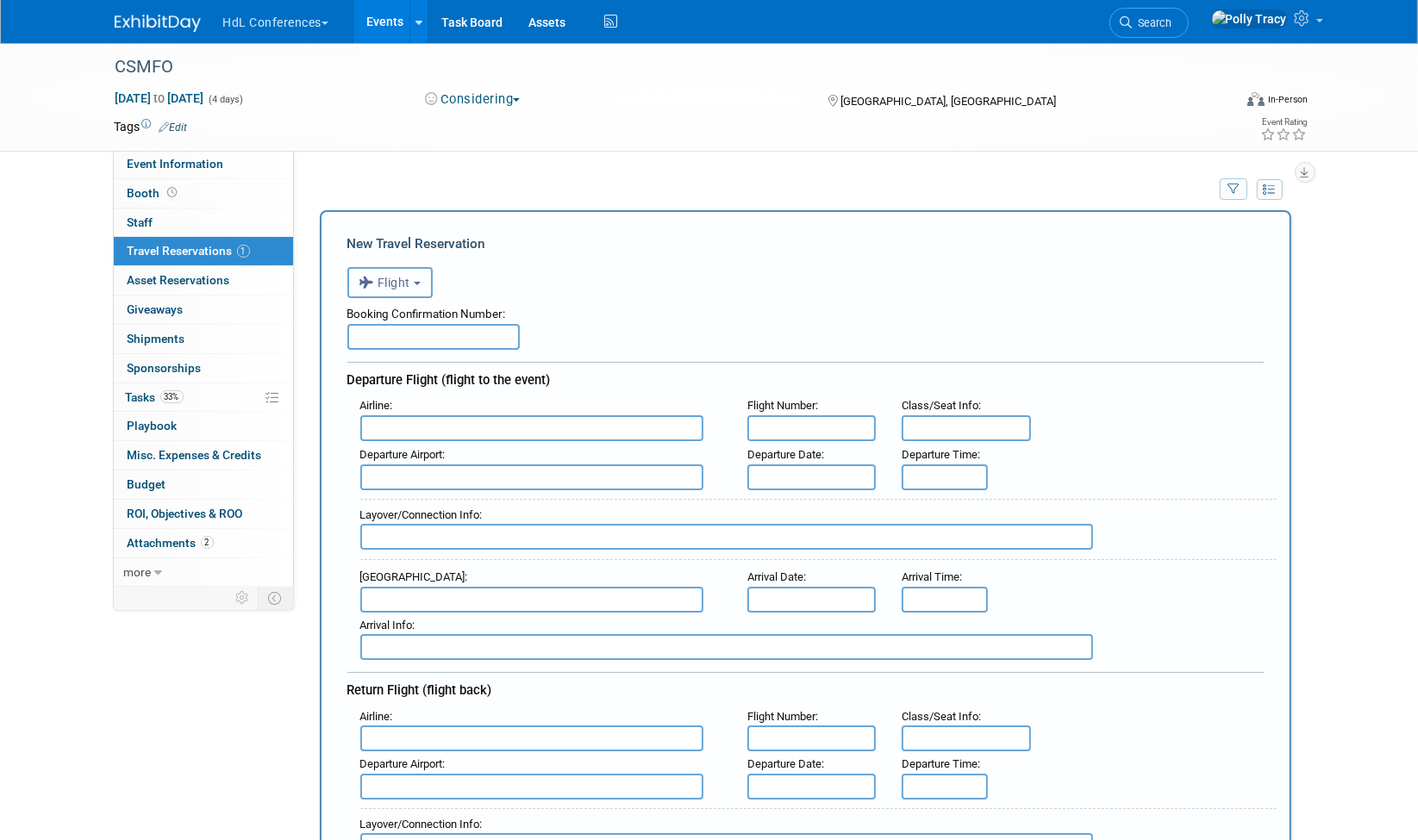
click at [397, 280] on span "Flight" at bounding box center [385, 283] width 52 height 14
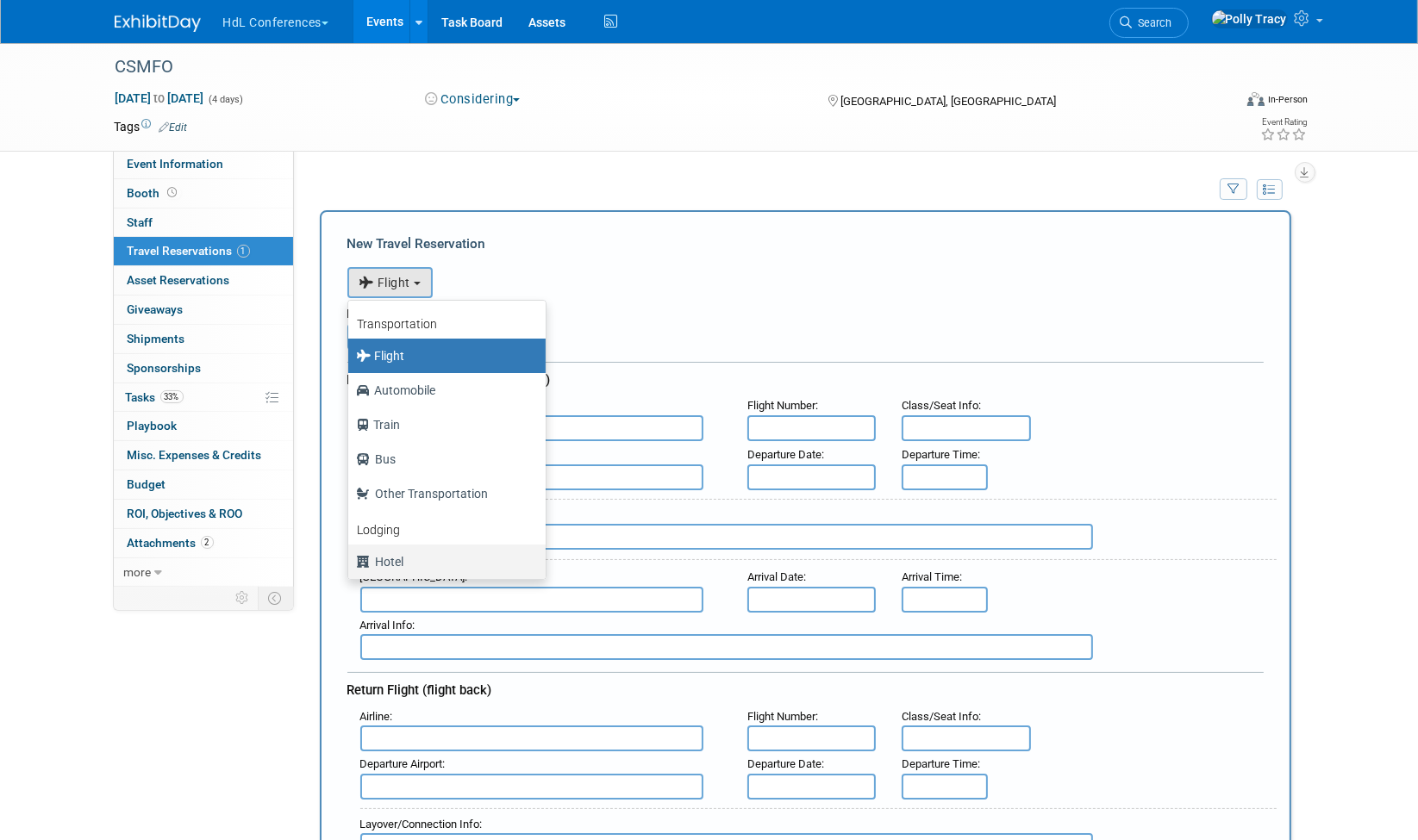
click at [449, 563] on label "Hotel" at bounding box center [442, 561] width 171 height 27
click at [351, 563] on input "Hotel" at bounding box center [345, 559] width 11 height 11
select select "6"
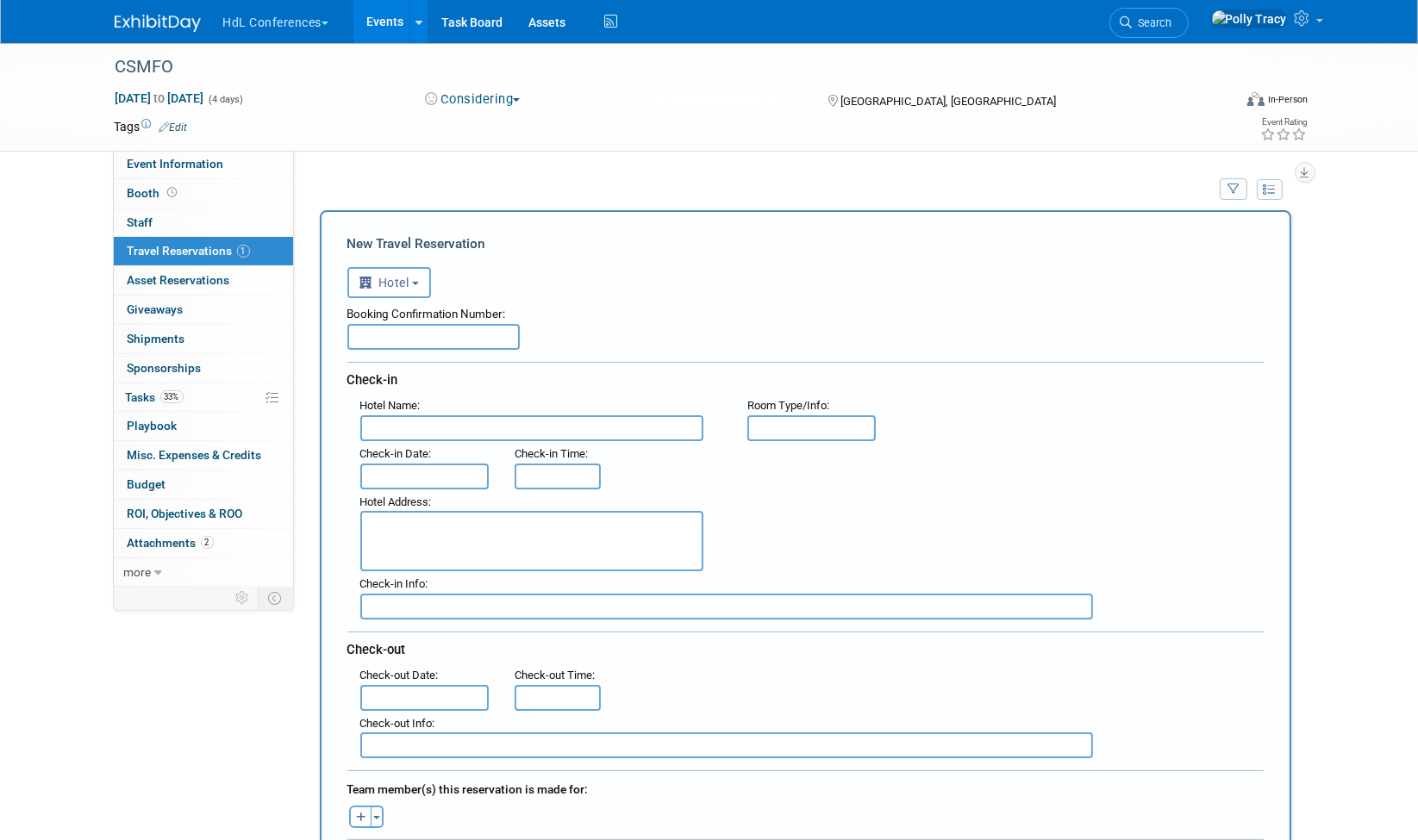
click at [433, 424] on input "text" at bounding box center [532, 428] width 343 height 25
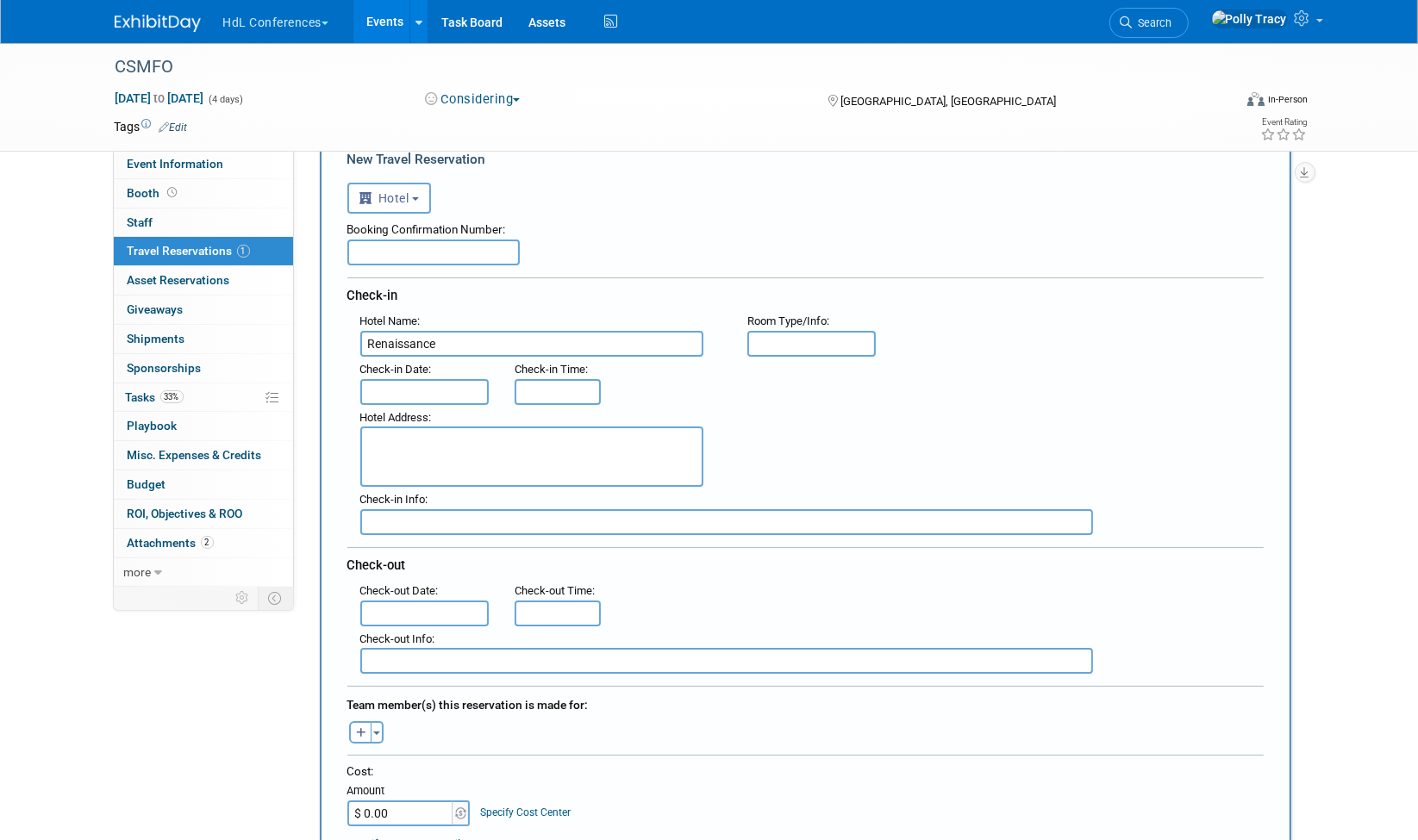
scroll to position [192, 0]
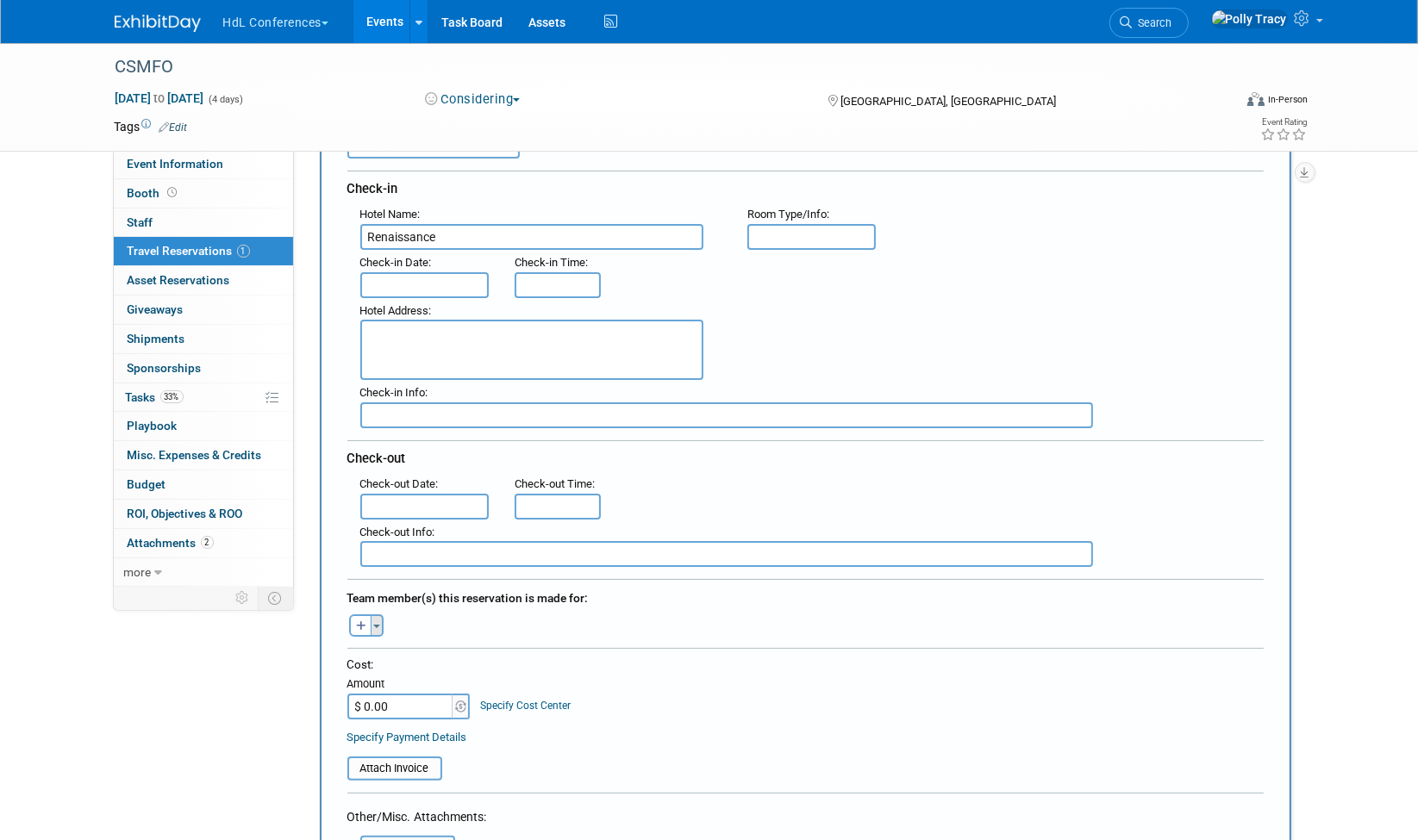
type input "Renaissance"
click at [381, 614] on button "Toggle Dropdown" at bounding box center [377, 625] width 13 height 22
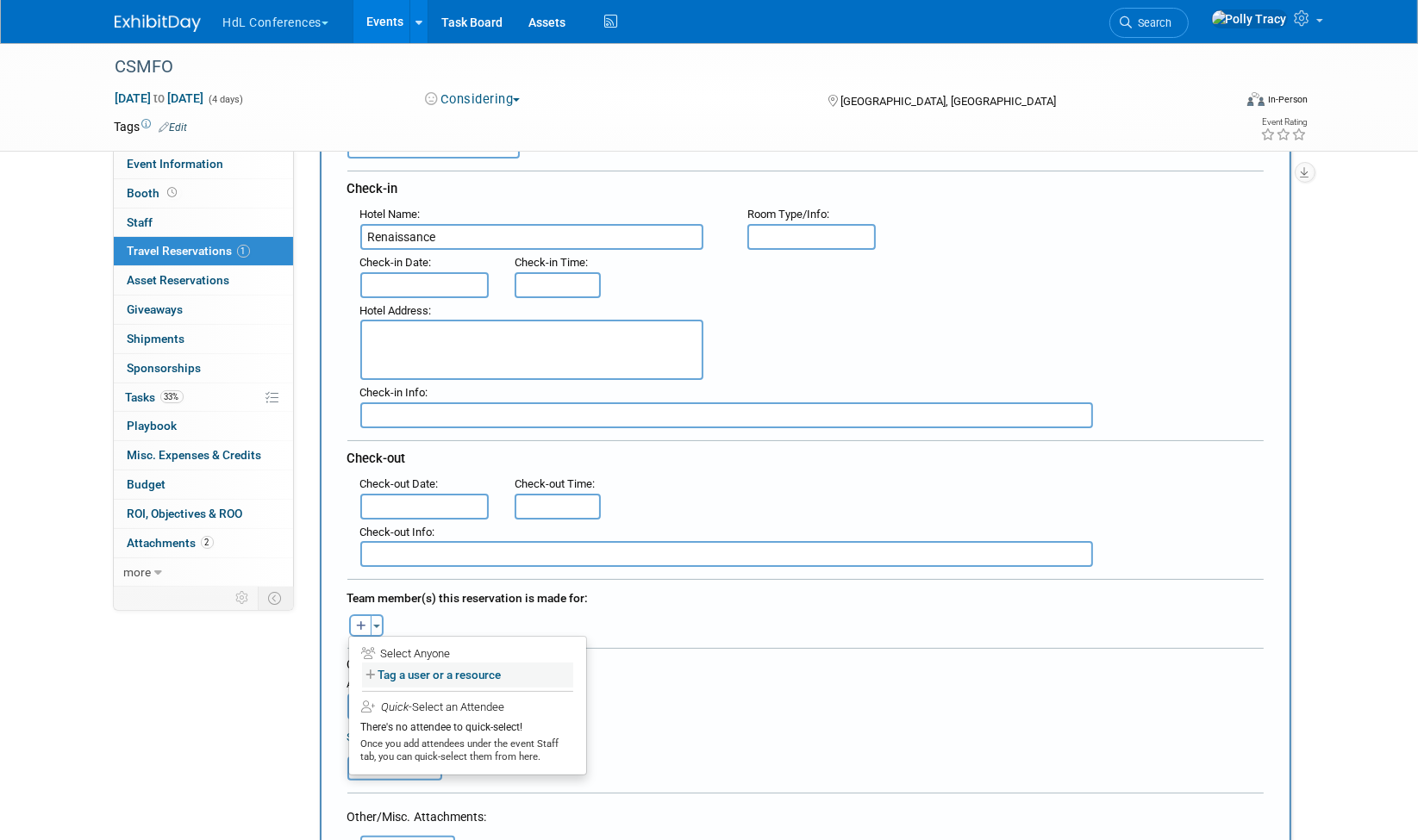
click at [389, 664] on label "Tag a user or a resource" at bounding box center [468, 675] width 211 height 25
select select
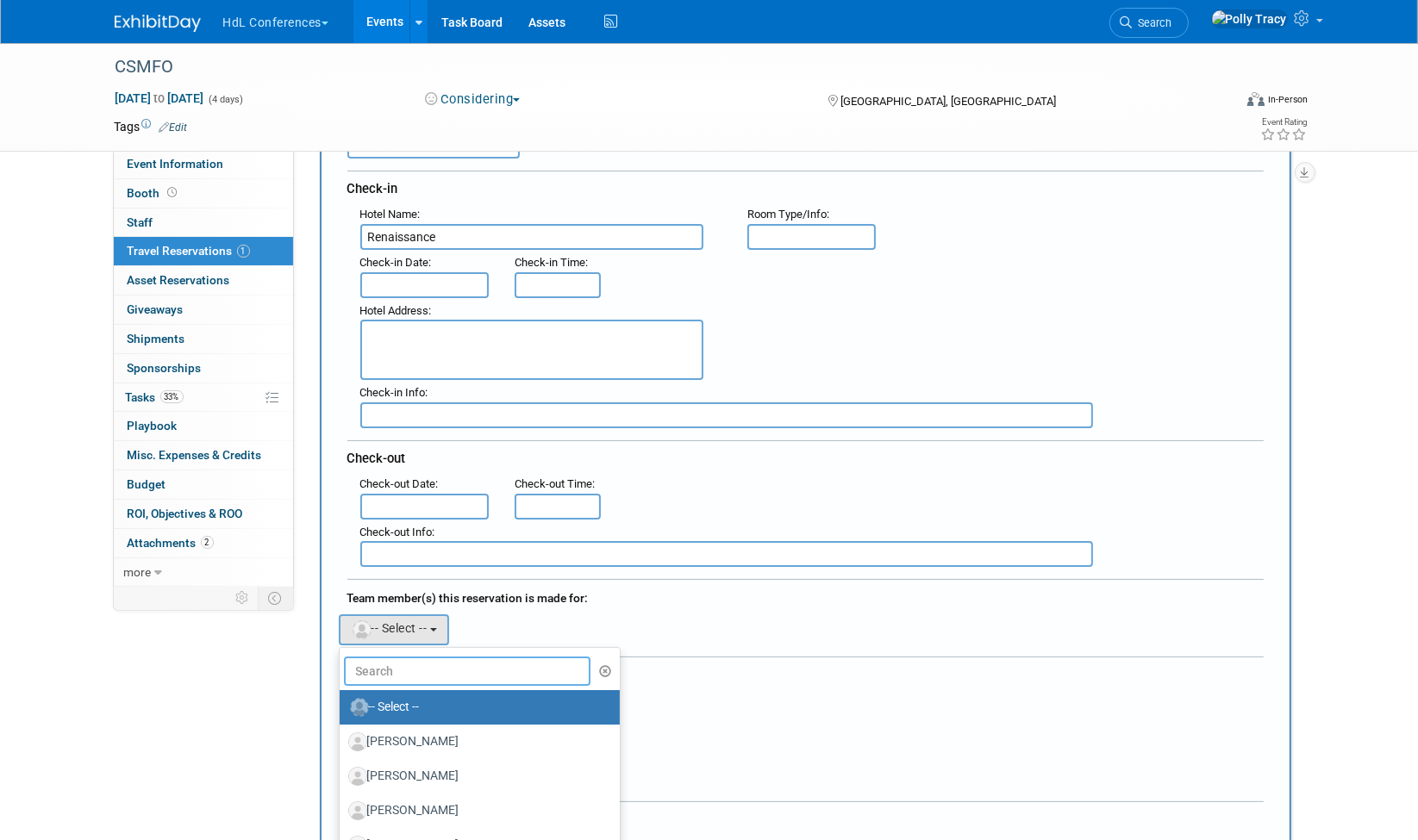
click at [398, 662] on input "text" at bounding box center [467, 670] width 247 height 29
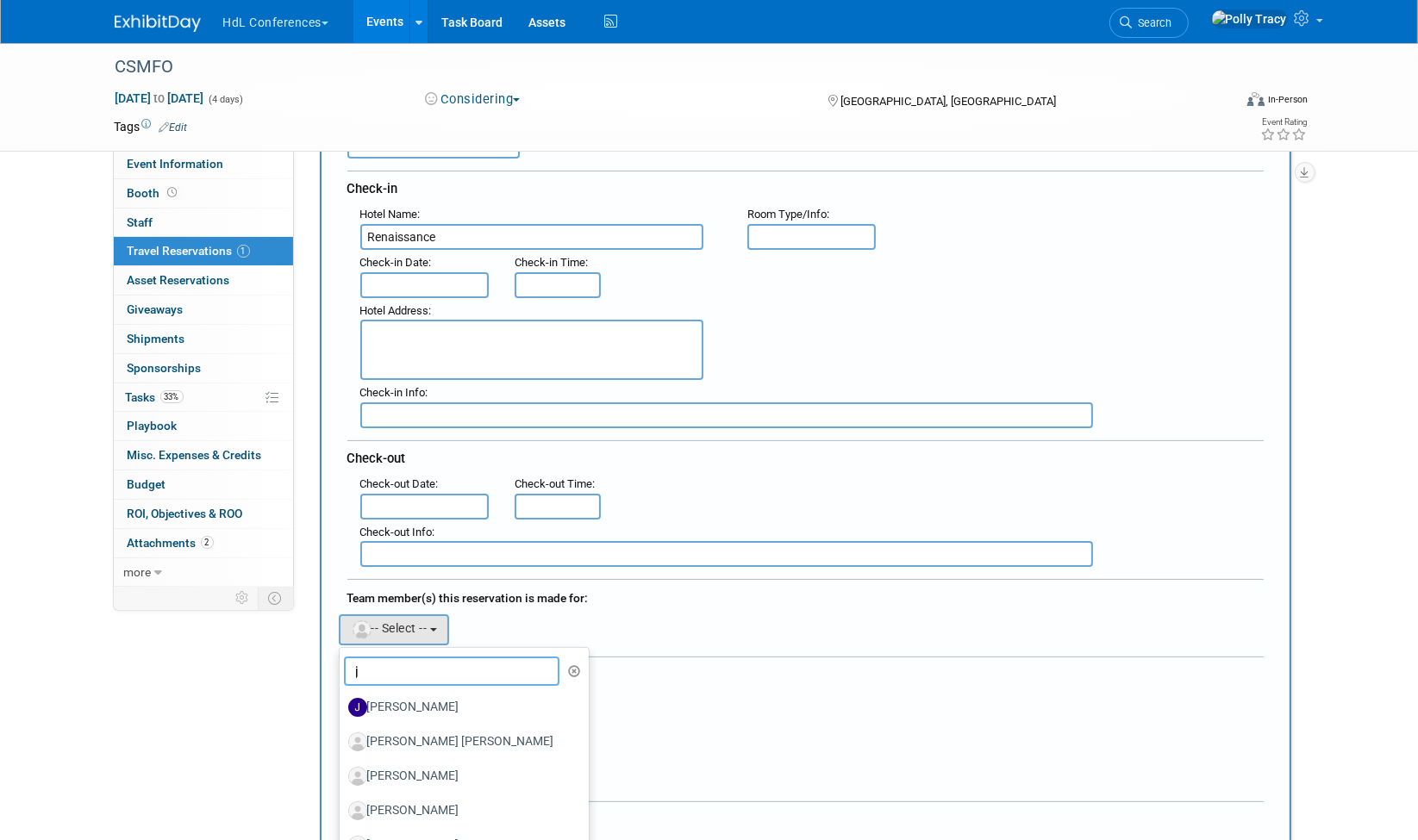
click at [397, 662] on input "j" at bounding box center [452, 670] width 216 height 29
type input "jo"
click at [412, 693] on label "[PERSON_NAME]" at bounding box center [438, 706] width 180 height 27
click at [342, 699] on input "[PERSON_NAME]" at bounding box center [336, 705] width 11 height 11
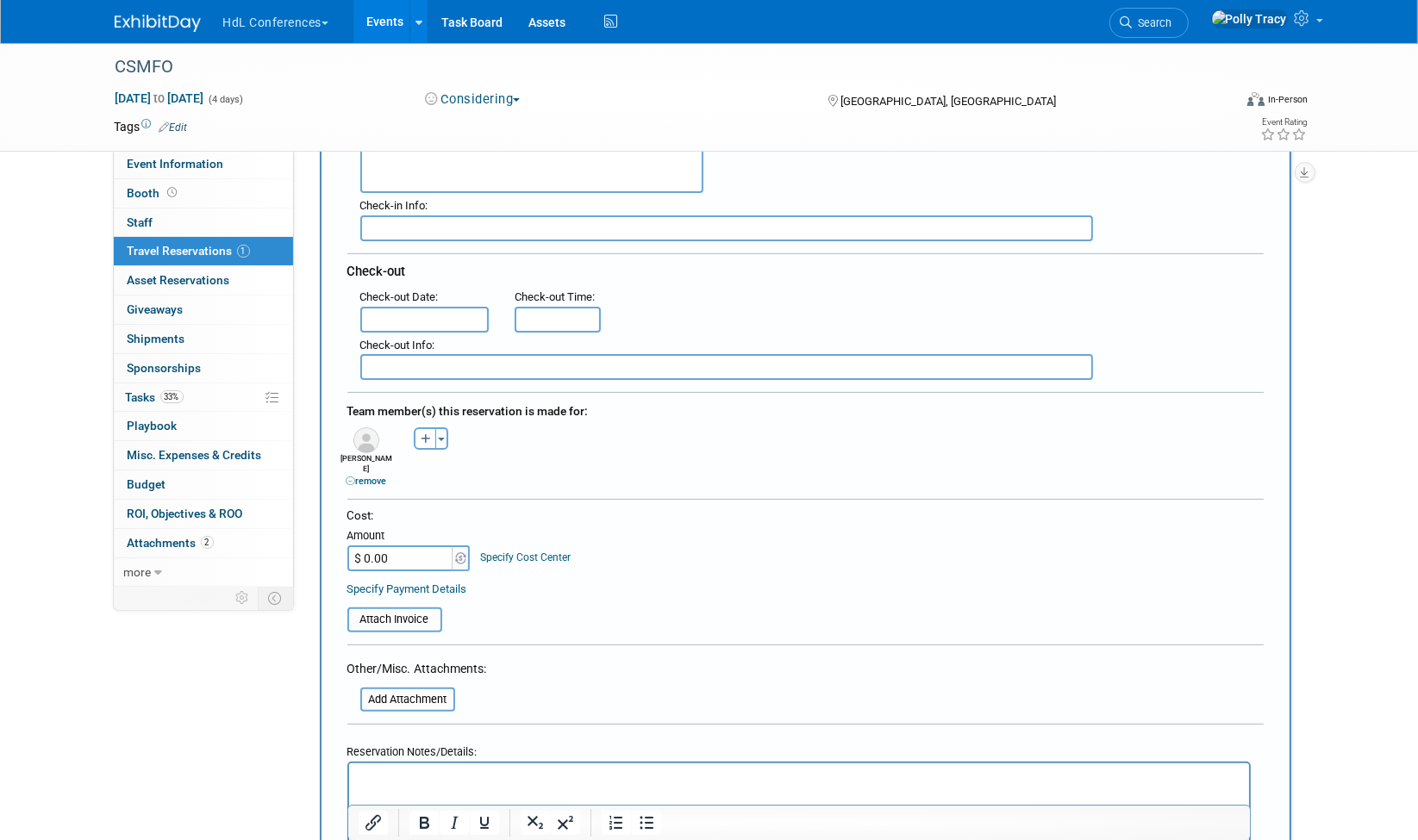
scroll to position [382, 0]
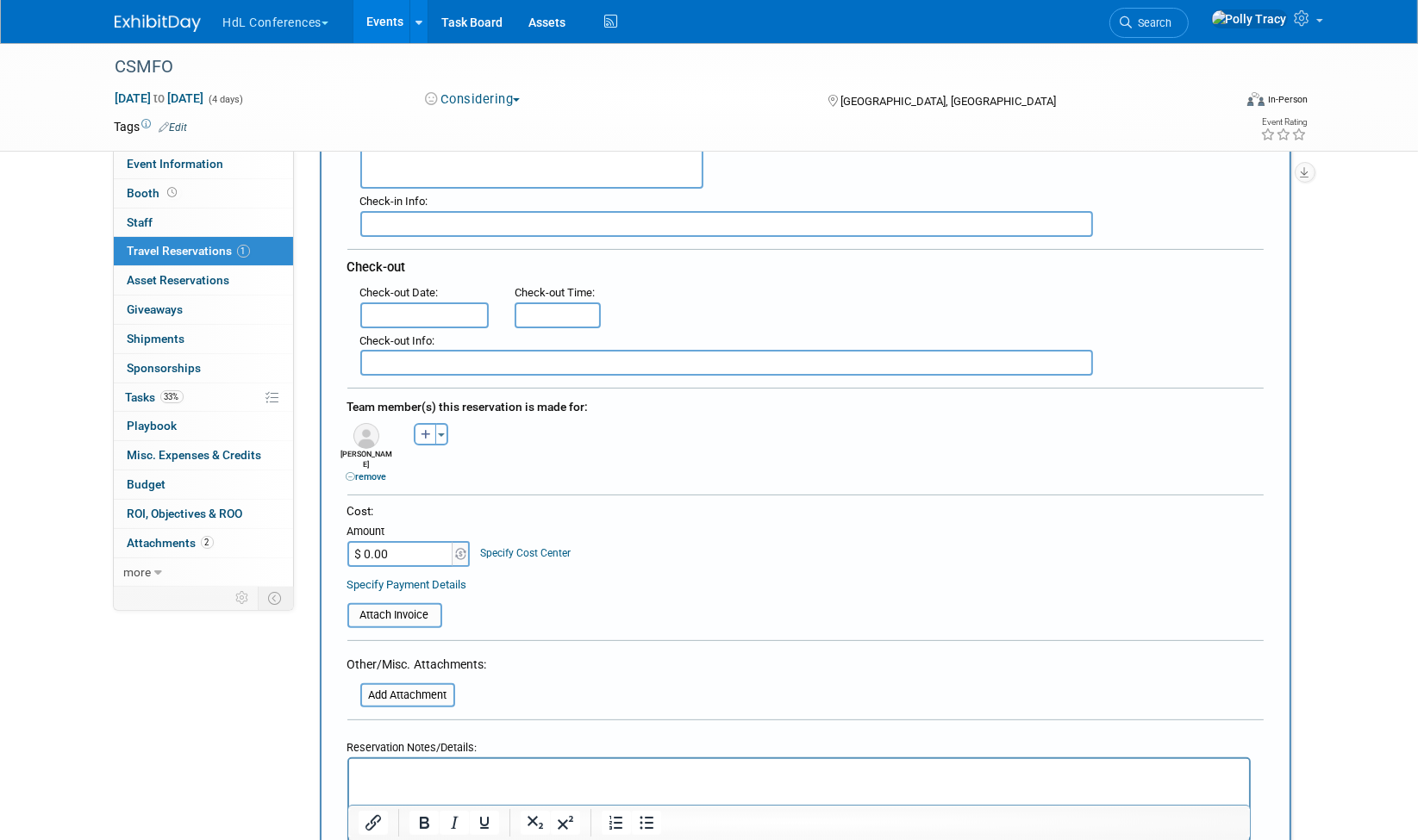
click at [429, 778] on p "Rich Text Area. Press ALT-0 for help." at bounding box center [798, 775] width 880 height 18
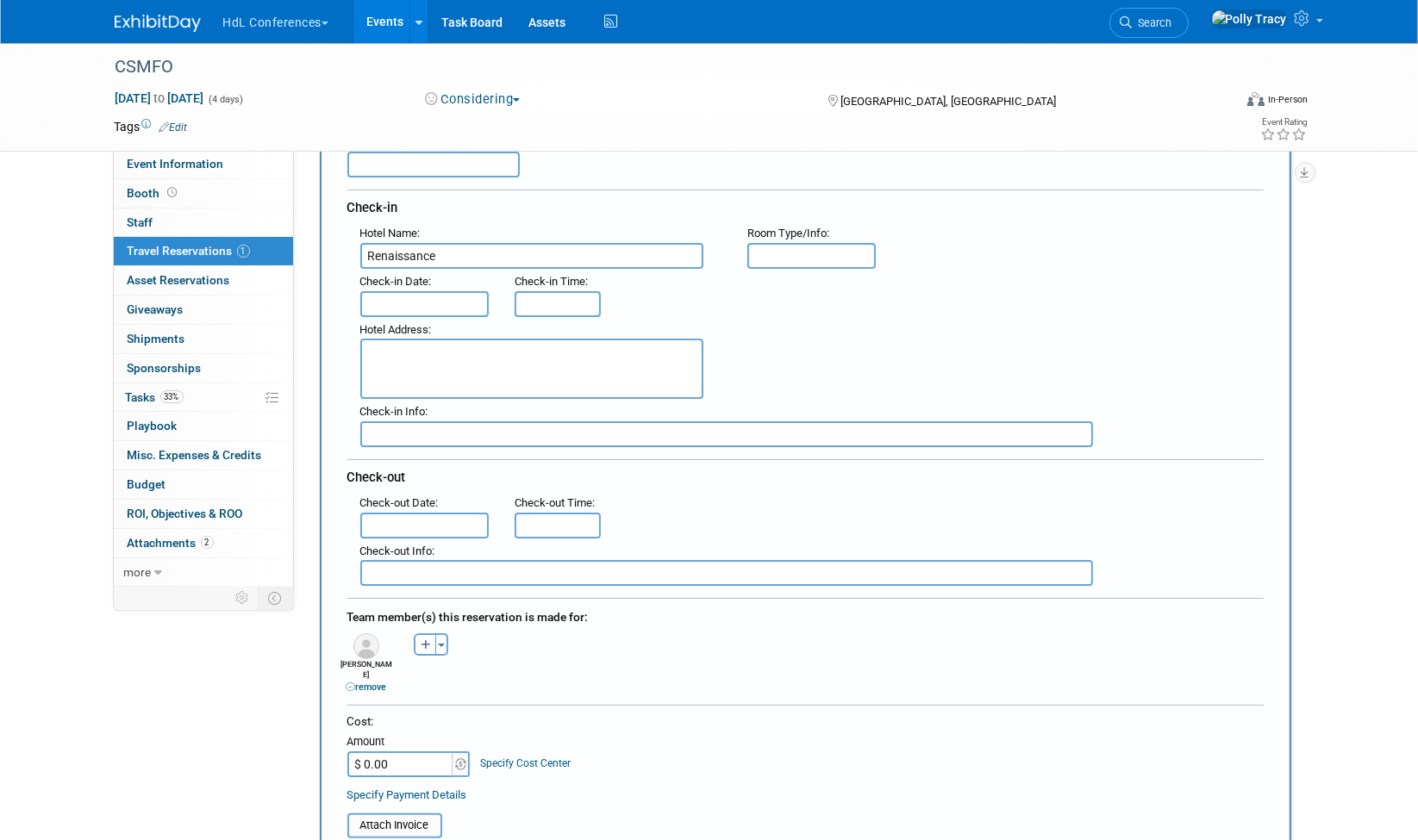
scroll to position [0, 0]
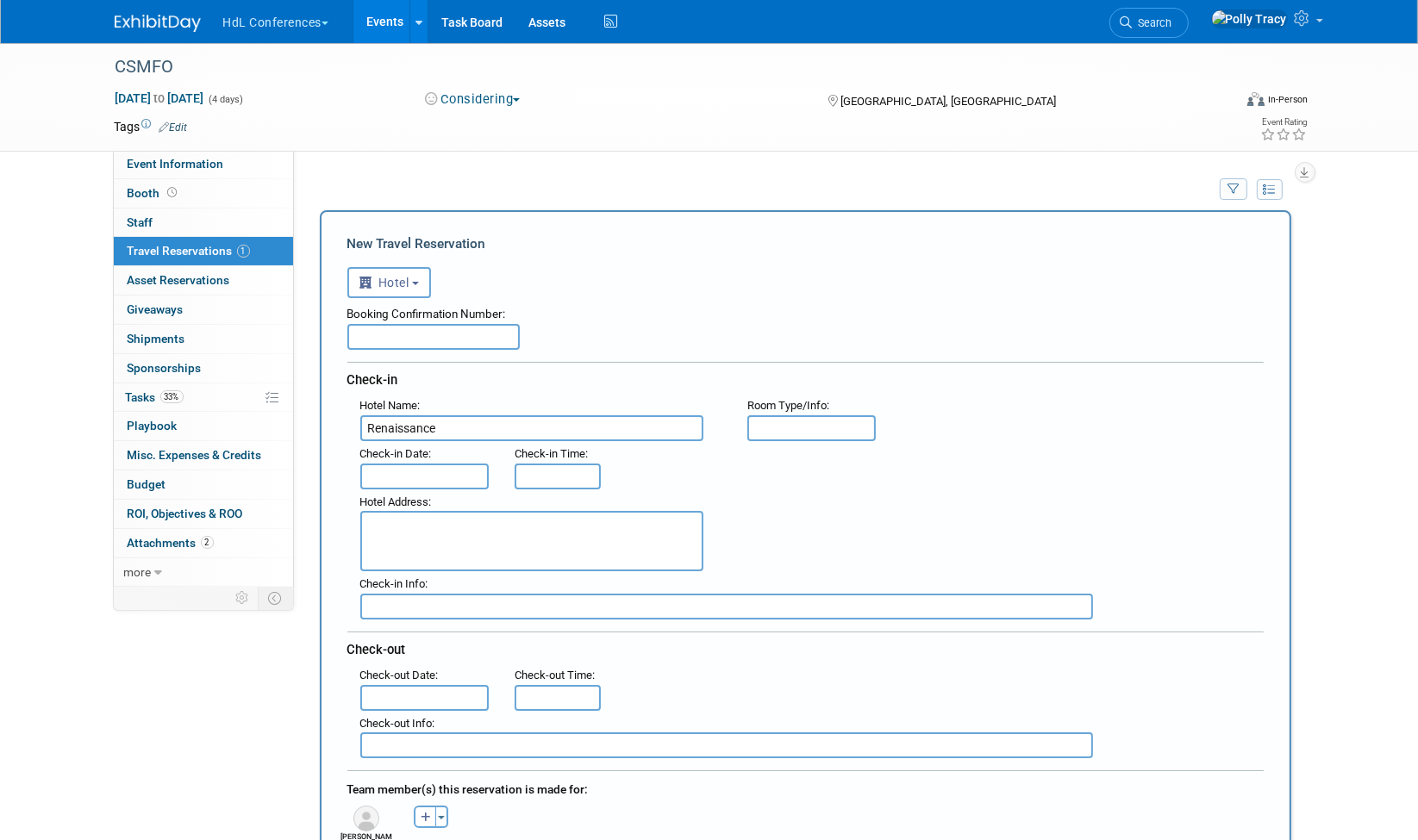
click at [376, 328] on input "text" at bounding box center [433, 337] width 172 height 25
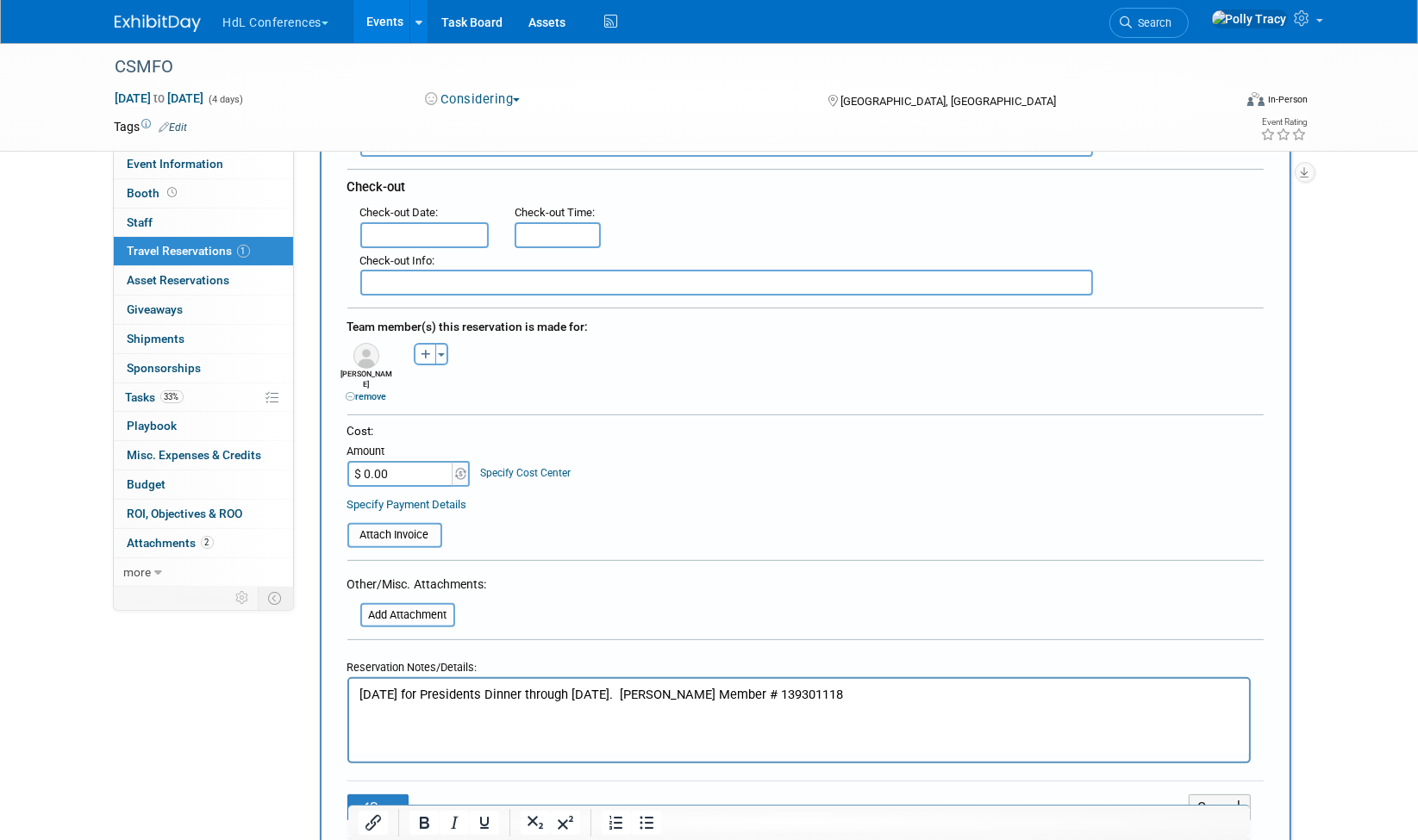
scroll to position [478, 0]
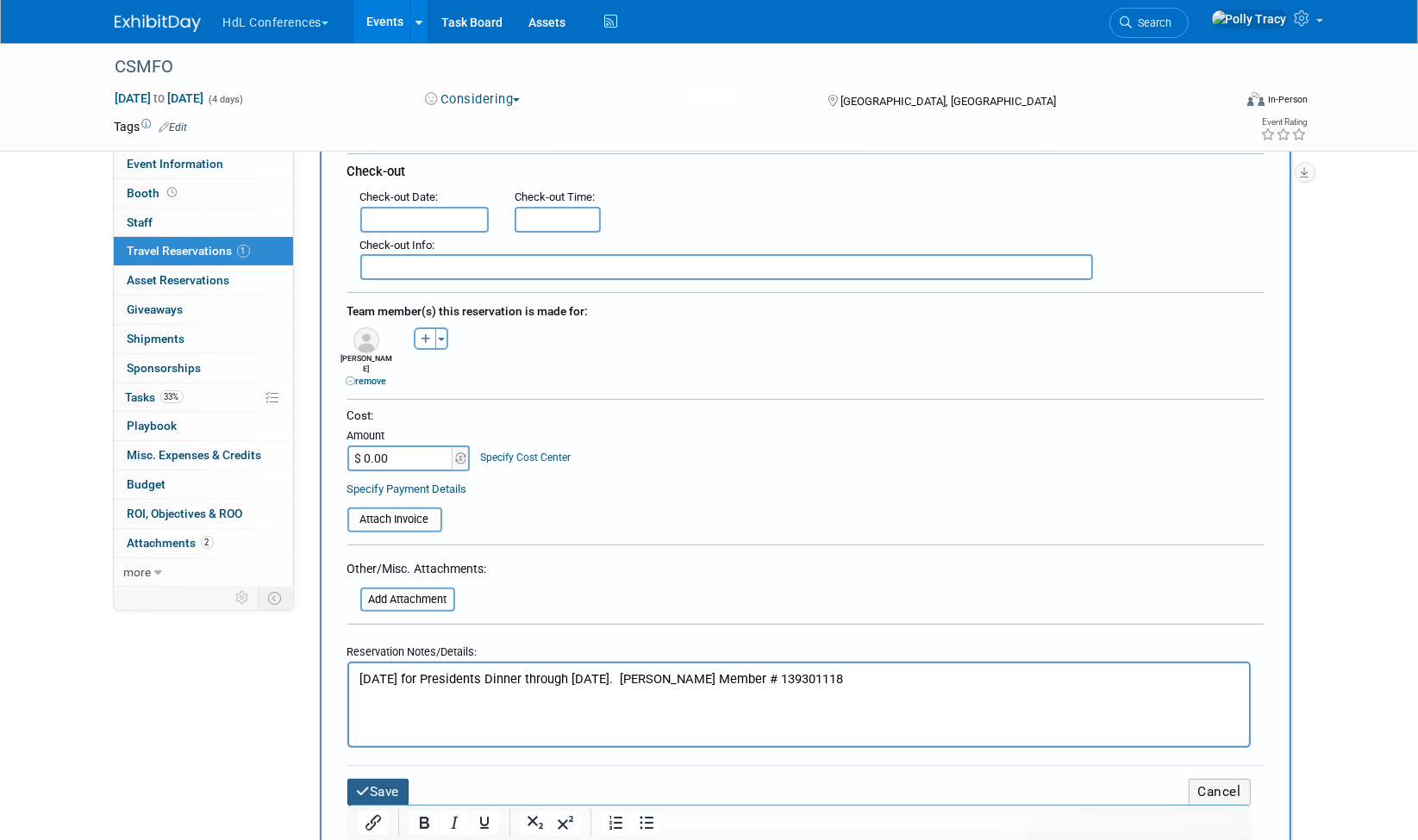
type input "not yet booked - see notes"
click at [389, 778] on button "Save" at bounding box center [378, 792] width 62 height 26
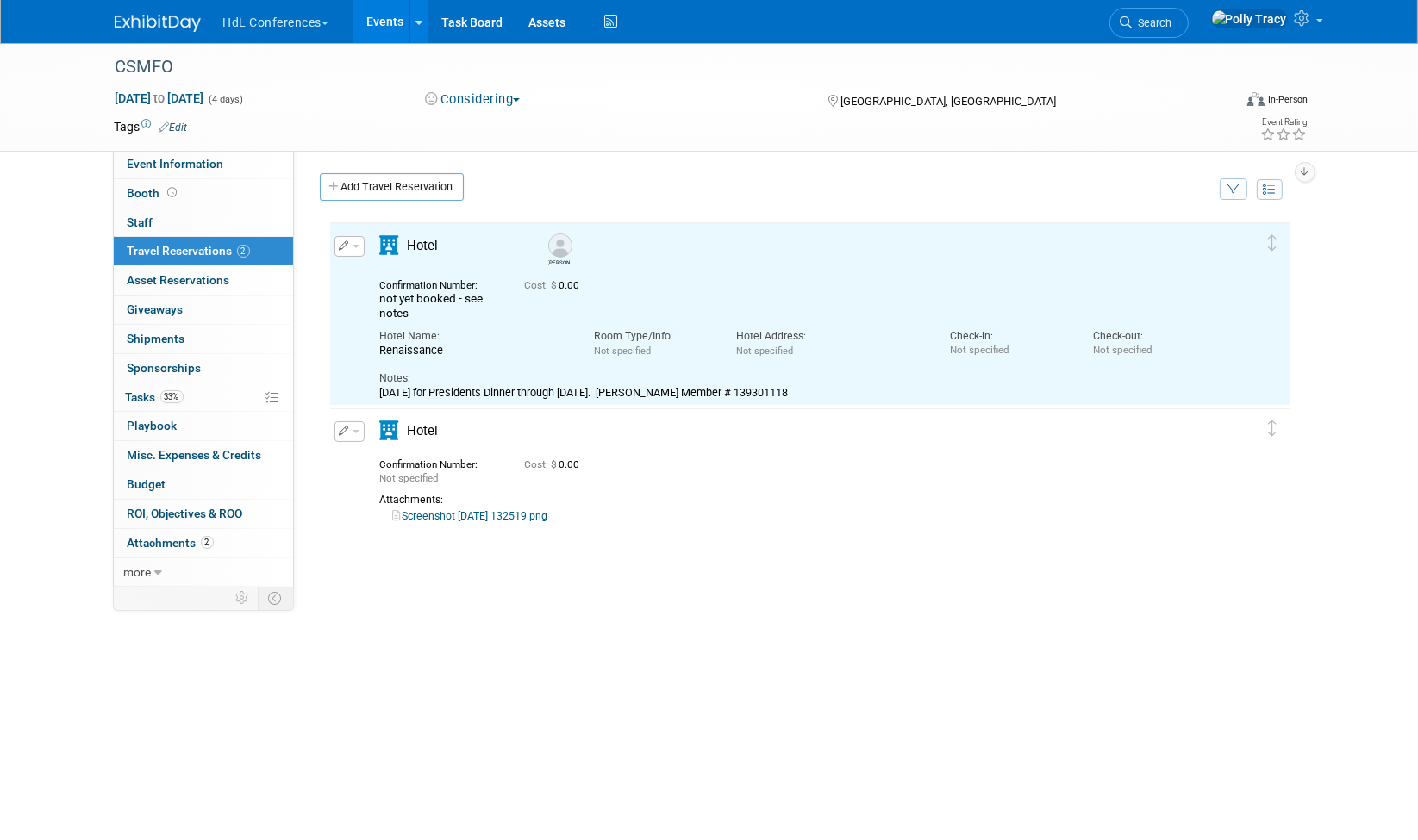
scroll to position [0, 0]
